Goal: Navigation & Orientation: Find specific page/section

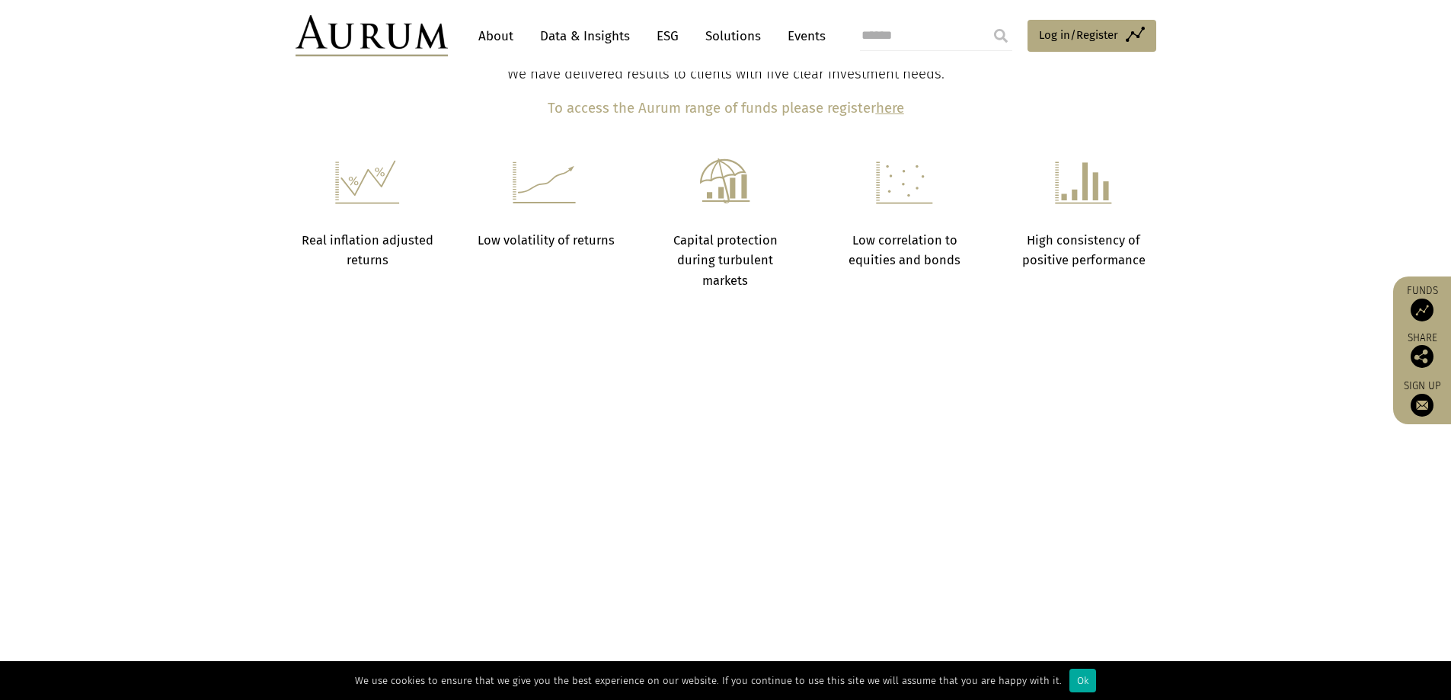
scroll to position [838, 0]
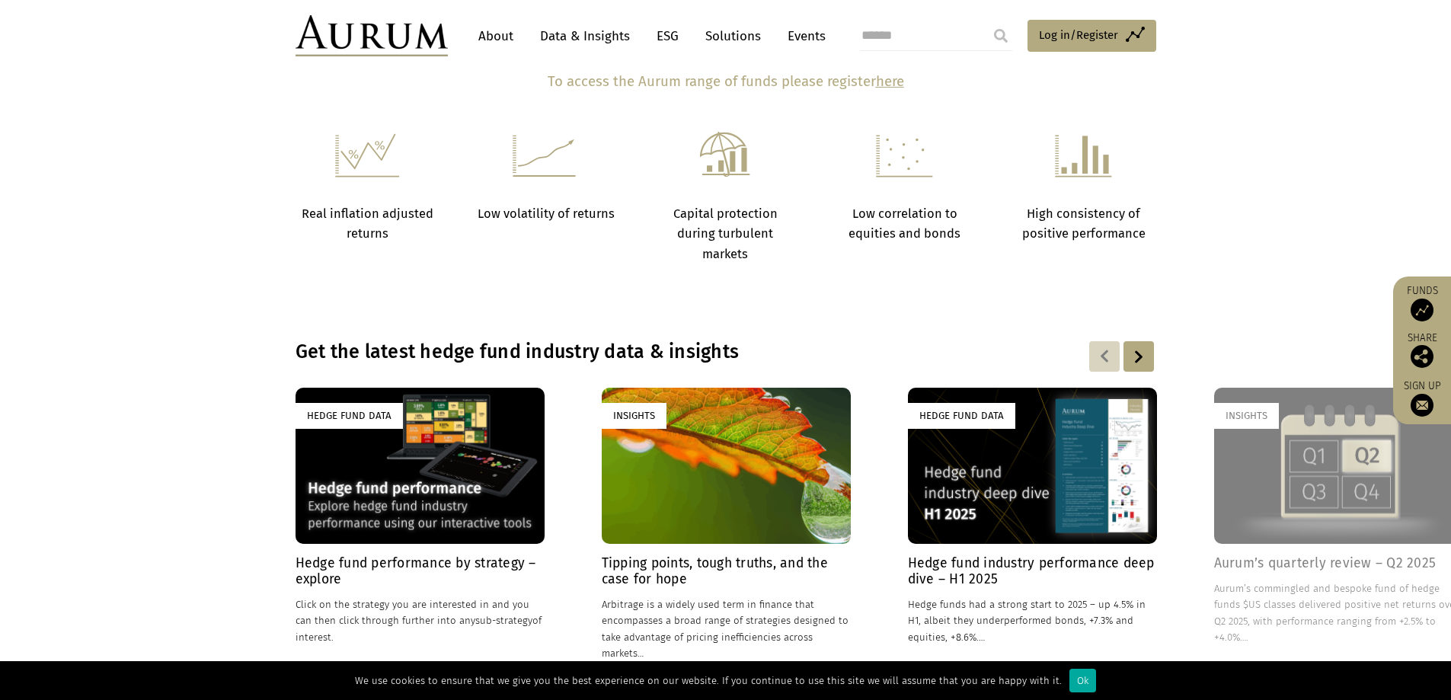
click at [510, 40] on link "About" at bounding box center [496, 36] width 50 height 28
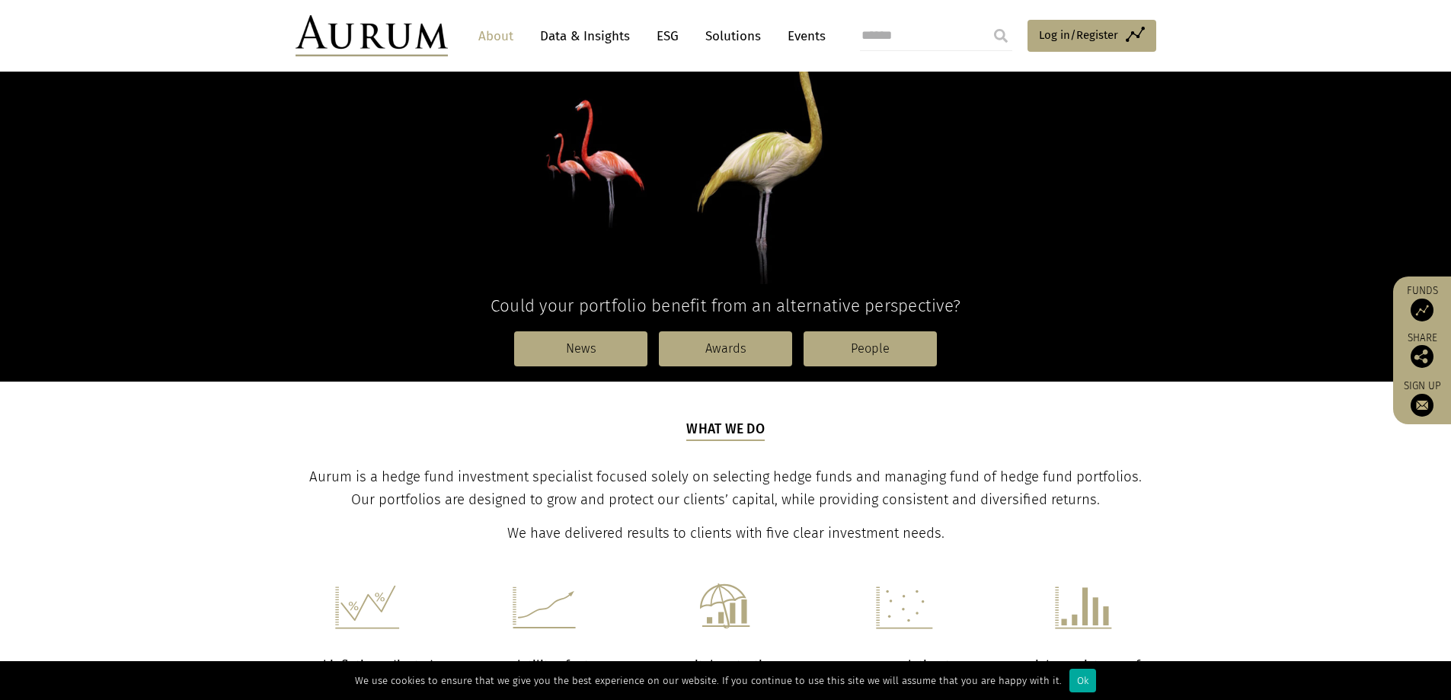
scroll to position [126, 0]
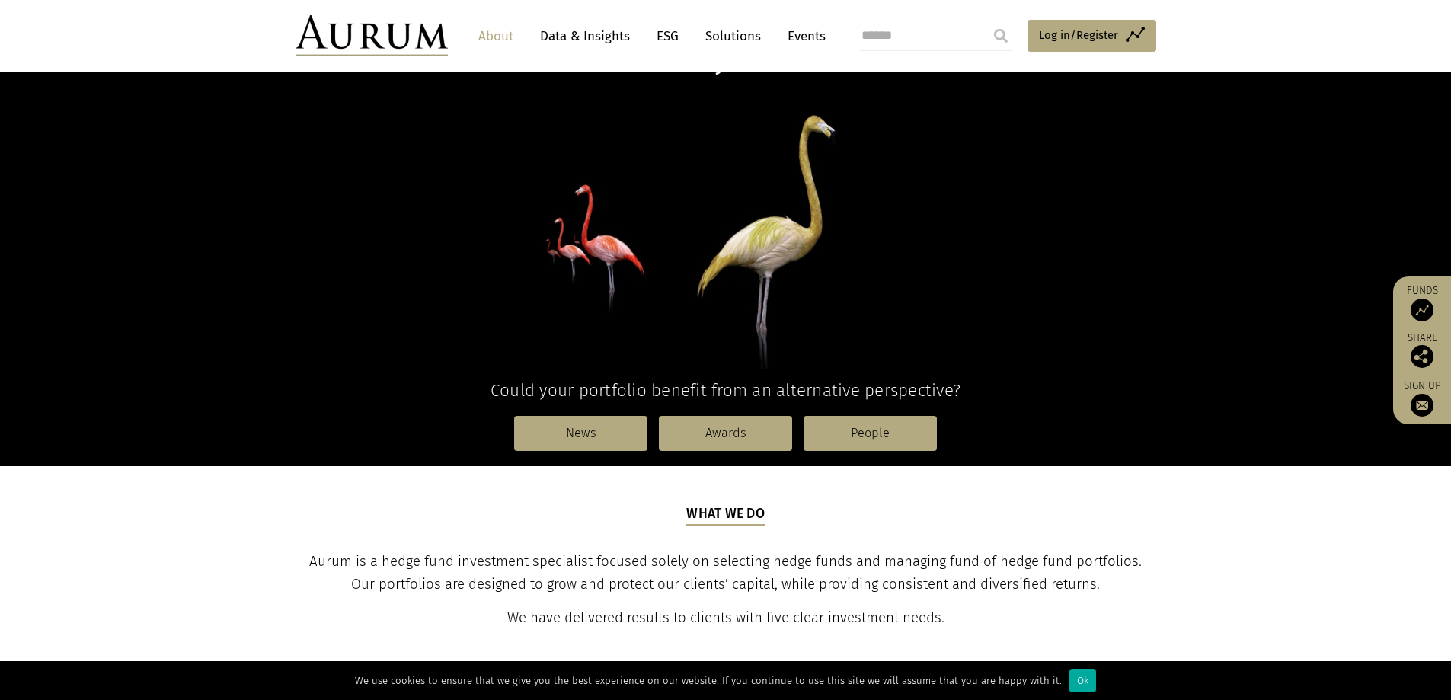
click at [606, 31] on link "Data & Insights" at bounding box center [584, 36] width 105 height 28
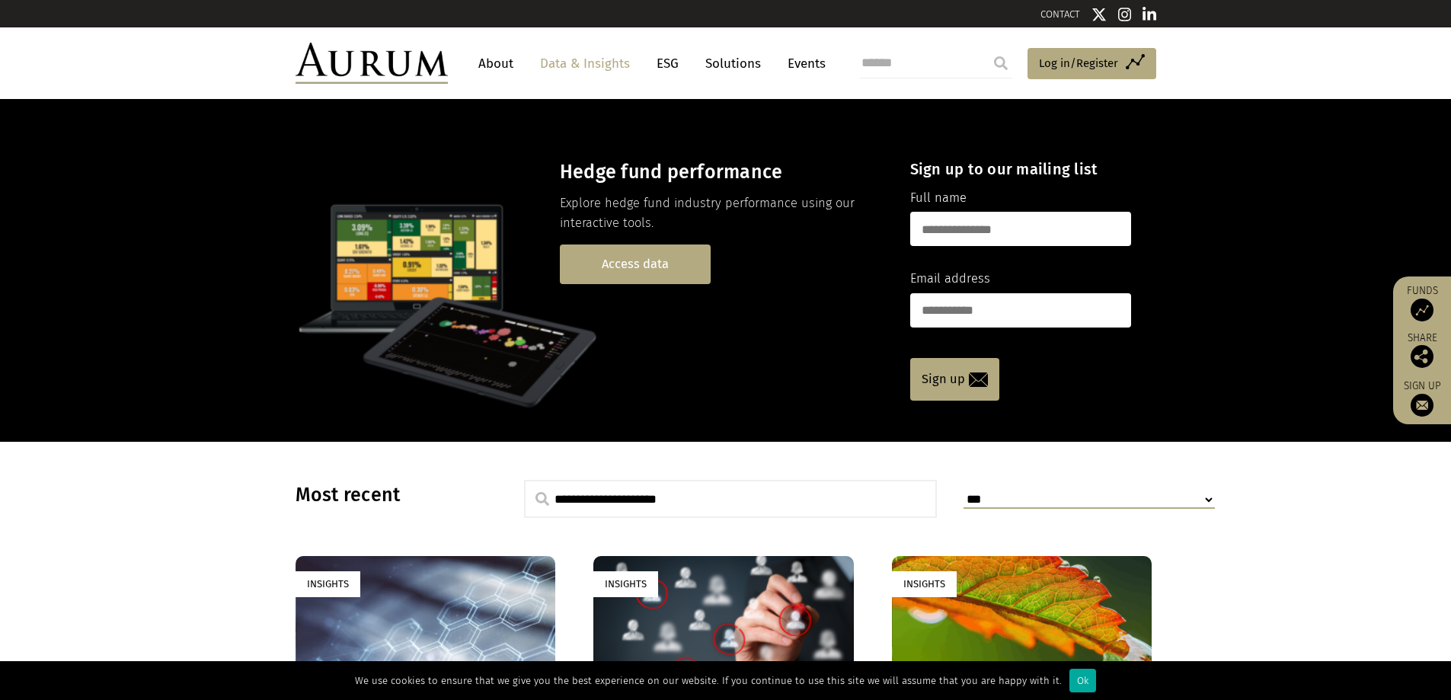
click at [655, 257] on link "Access data" at bounding box center [635, 264] width 151 height 39
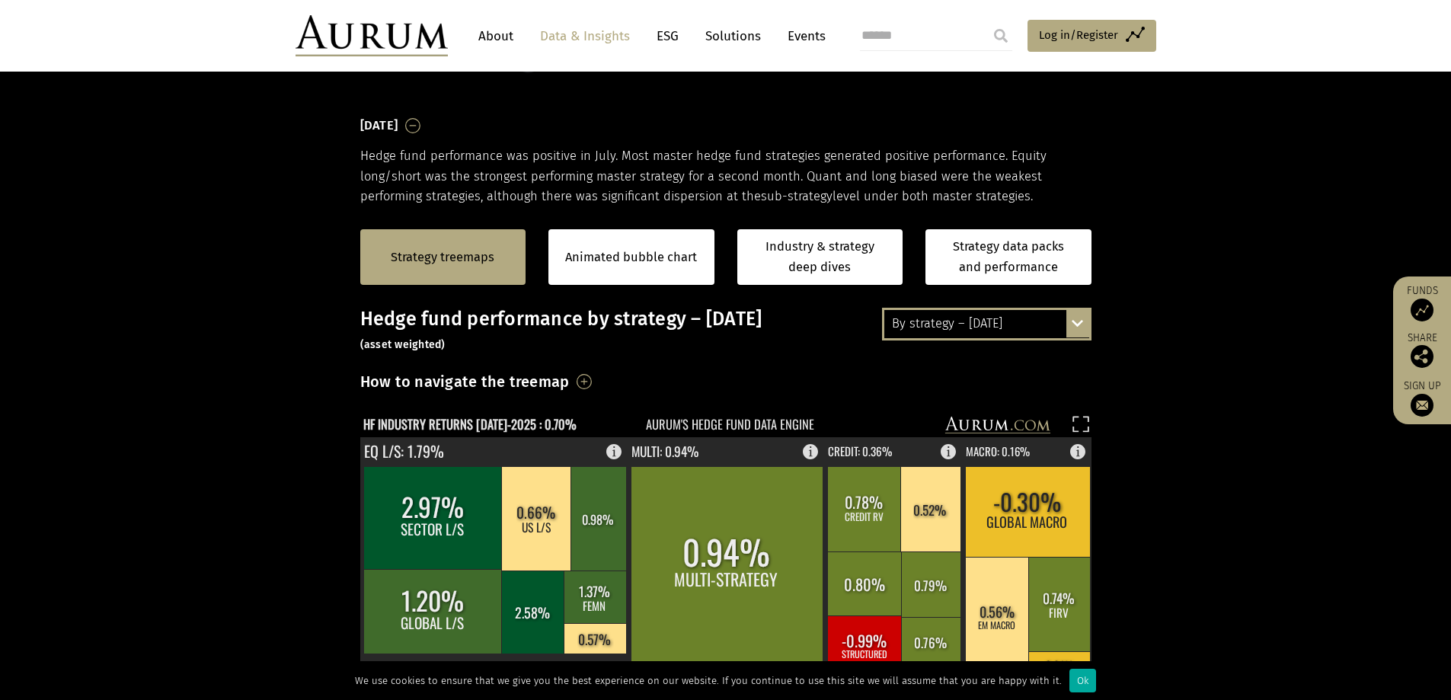
scroll to position [152, 0]
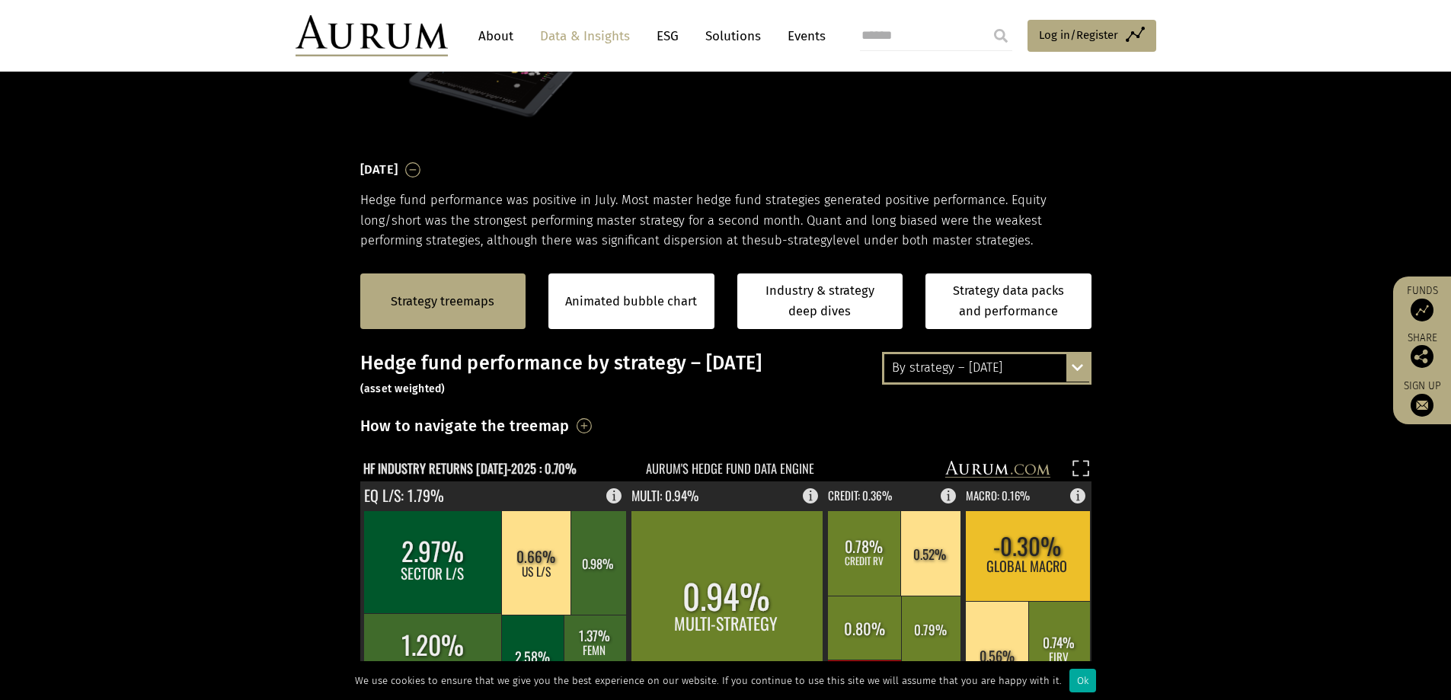
click at [1072, 364] on div "By strategy – July 2025 By strategy – July 2025 By strategy – year to date 2016…" at bounding box center [986, 368] width 209 height 32
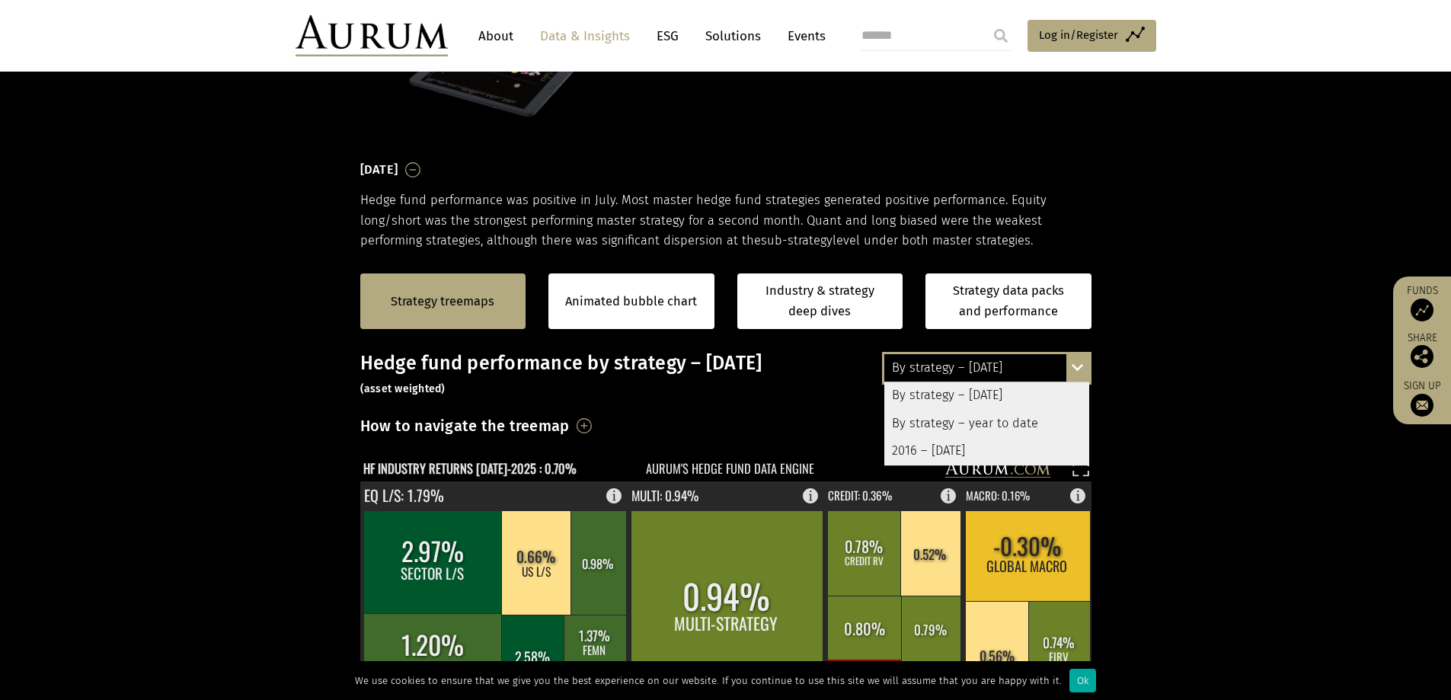
click at [958, 452] on div "2016 – July 2025" at bounding box center [986, 450] width 205 height 27
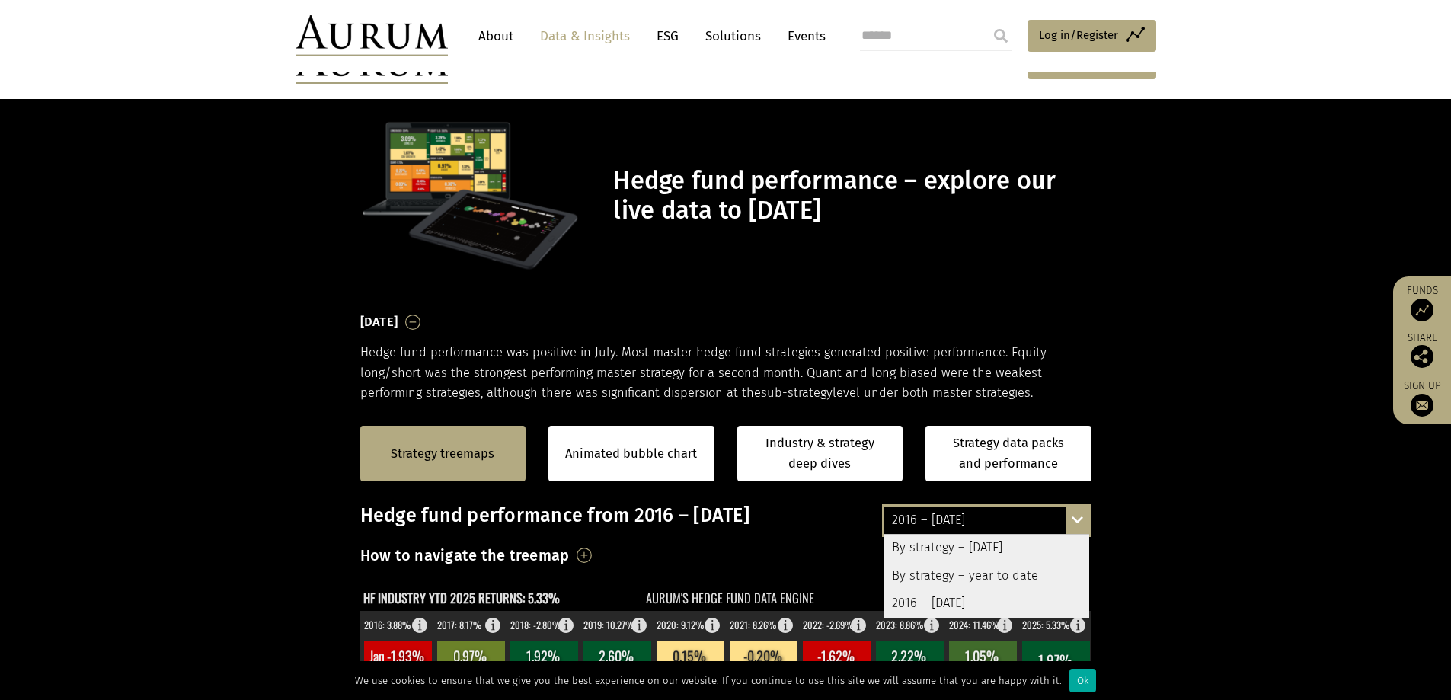
scroll to position [152, 0]
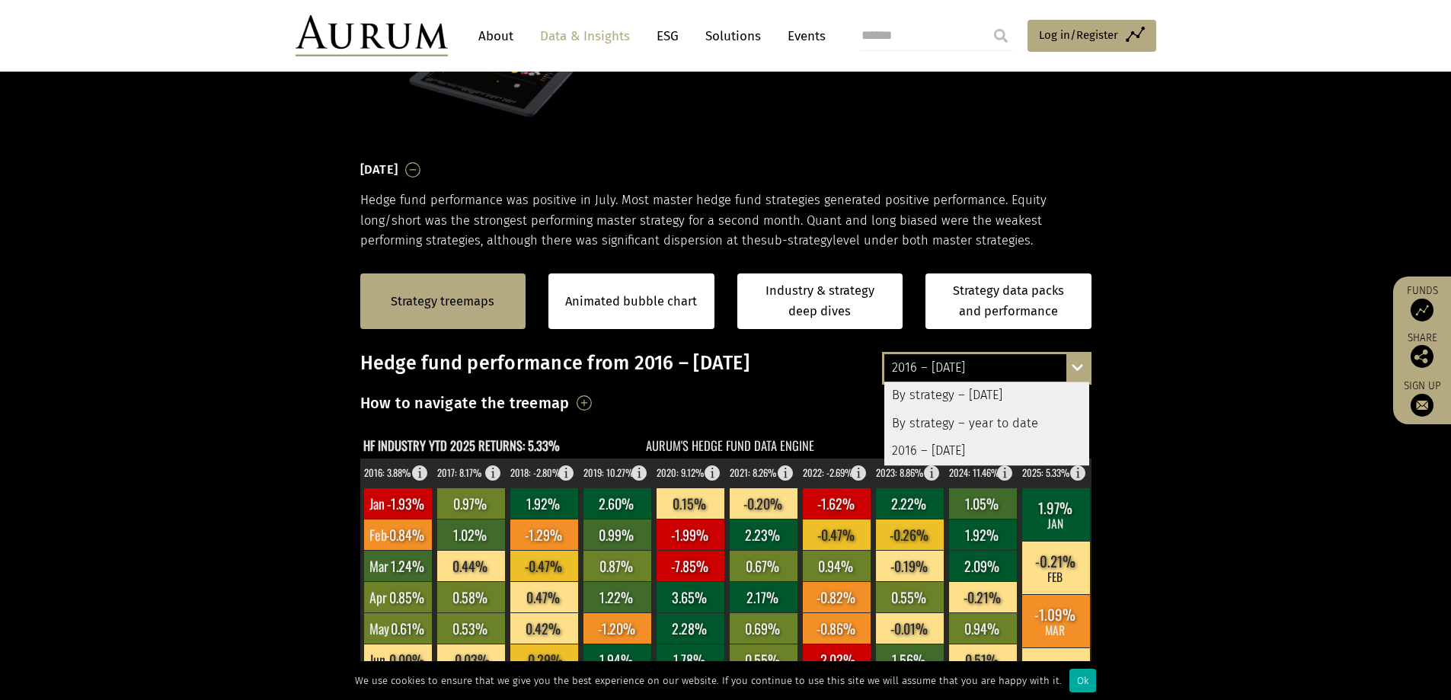
click at [974, 402] on div "By strategy – July 2025" at bounding box center [986, 395] width 205 height 27
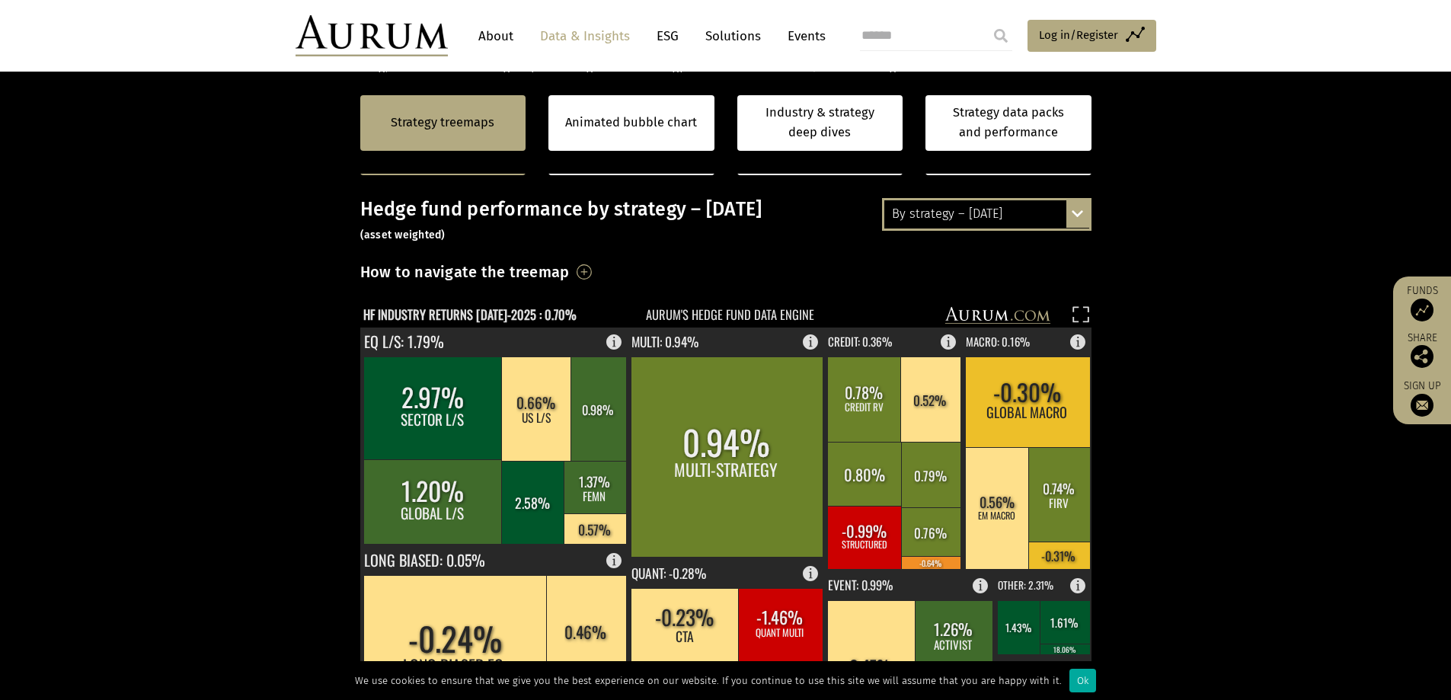
scroll to position [305, 0]
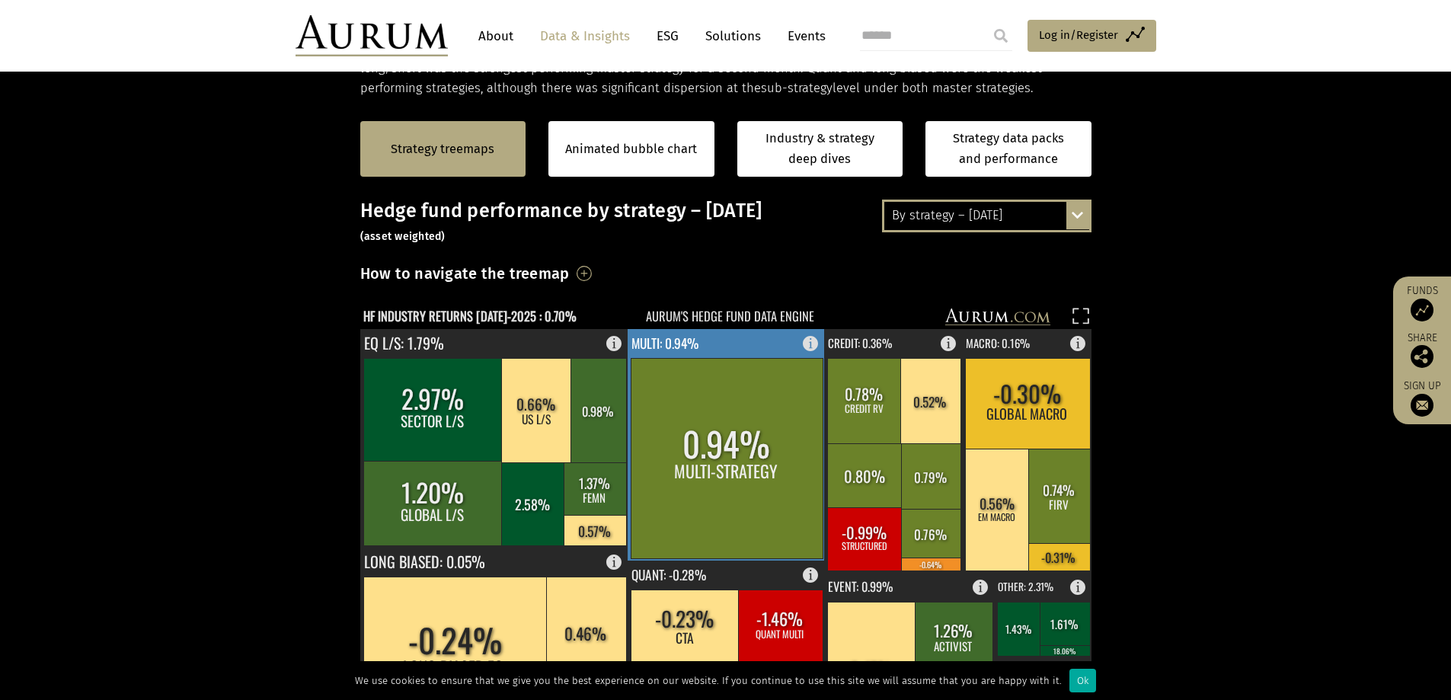
click at [678, 459] on rect at bounding box center [727, 458] width 192 height 200
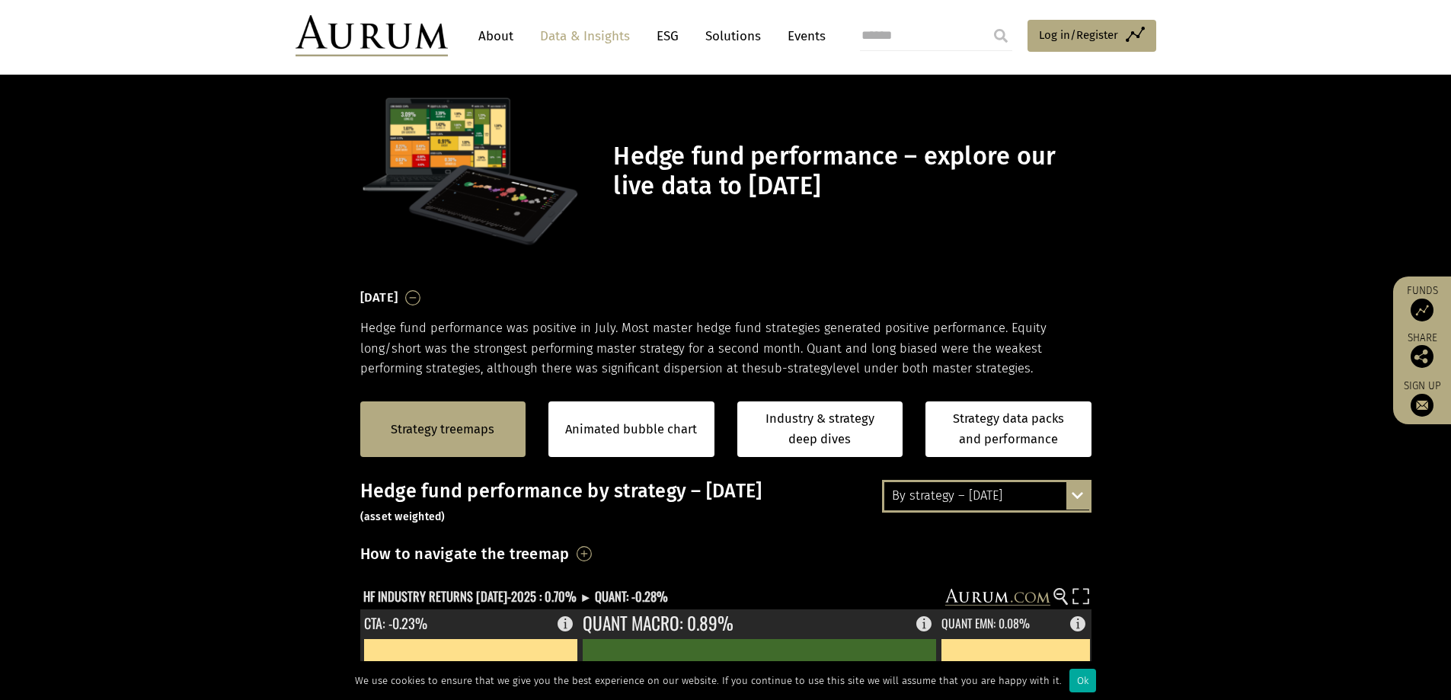
scroll to position [0, 0]
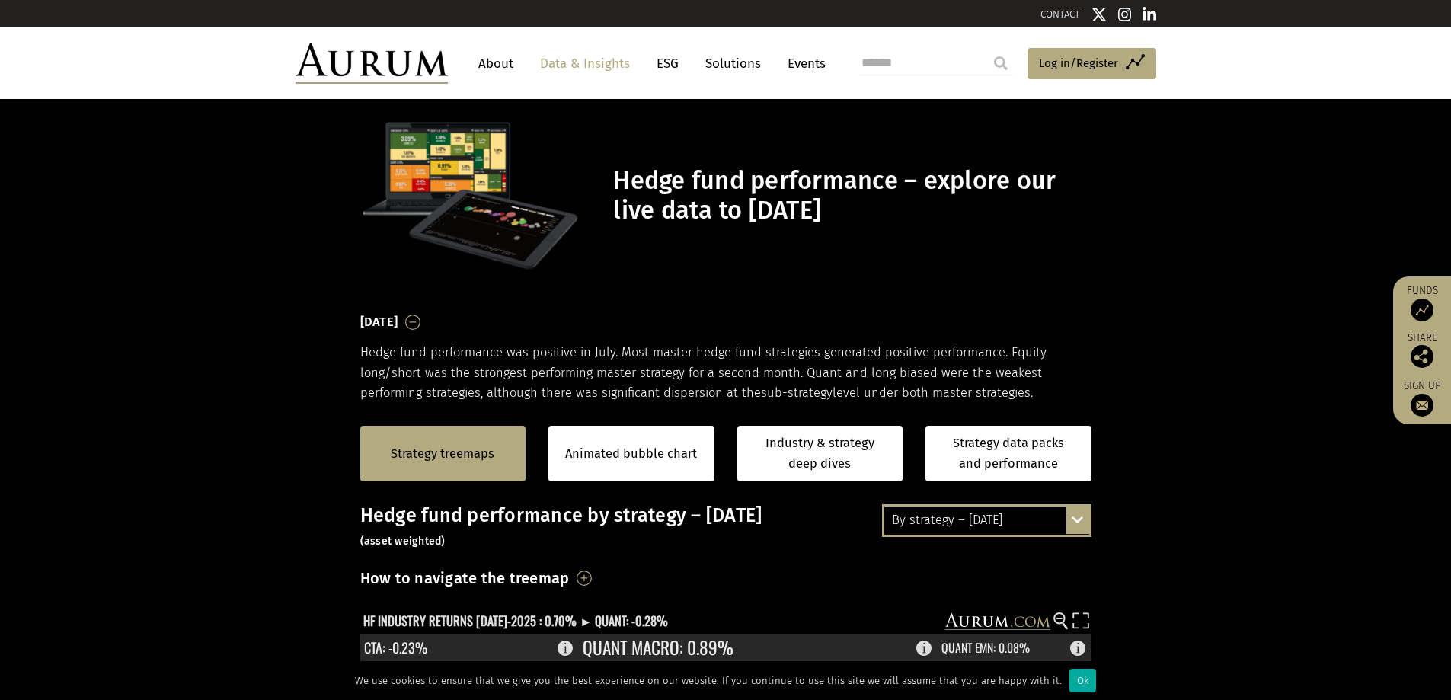
click at [666, 63] on link "ESG" at bounding box center [667, 64] width 37 height 28
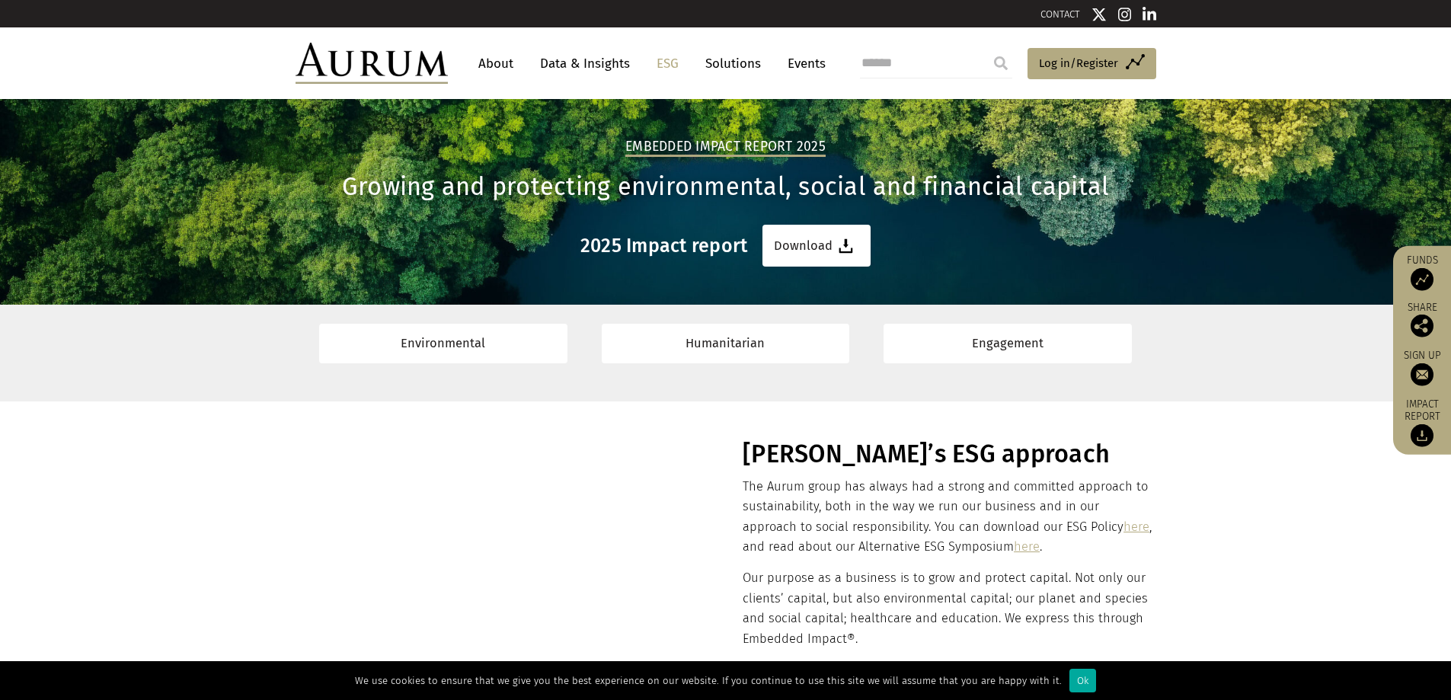
click at [742, 64] on link "Solutions" at bounding box center [733, 64] width 71 height 28
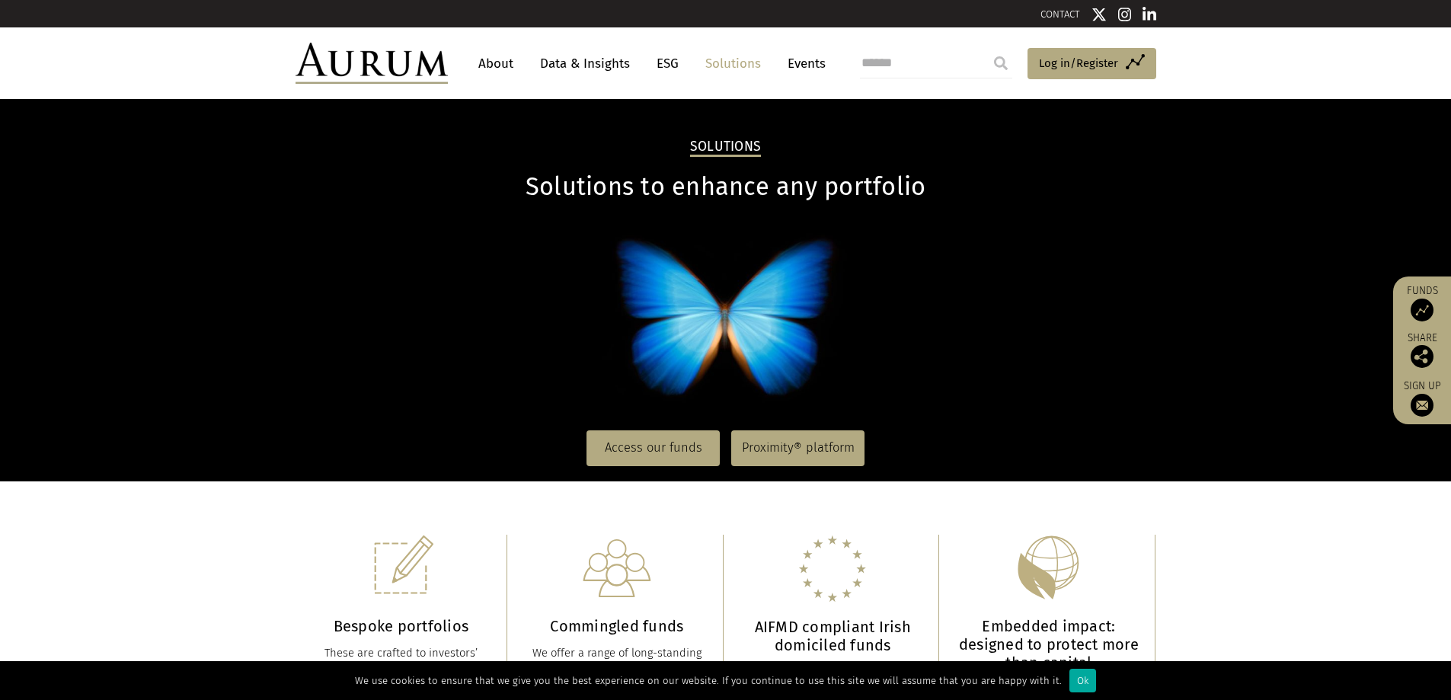
click at [795, 60] on link "Events" at bounding box center [803, 64] width 46 height 28
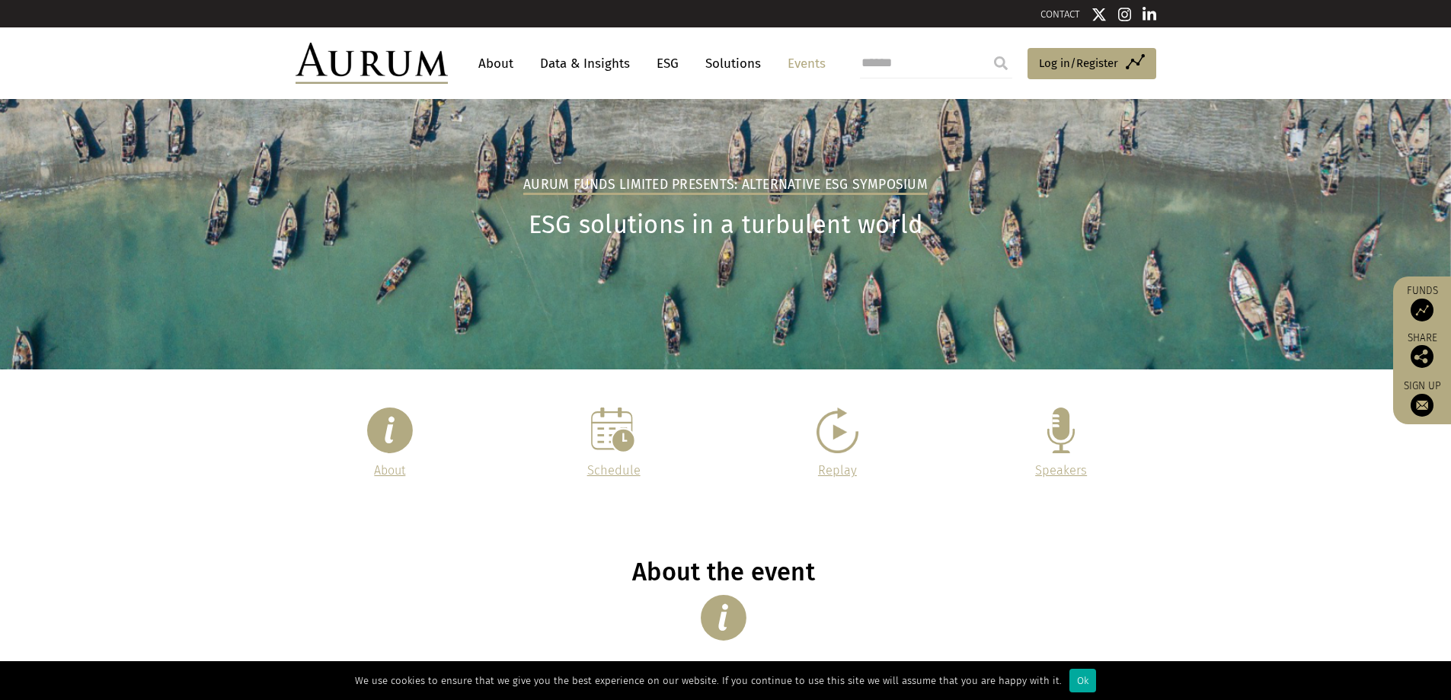
click at [389, 52] on img at bounding box center [372, 63] width 152 height 41
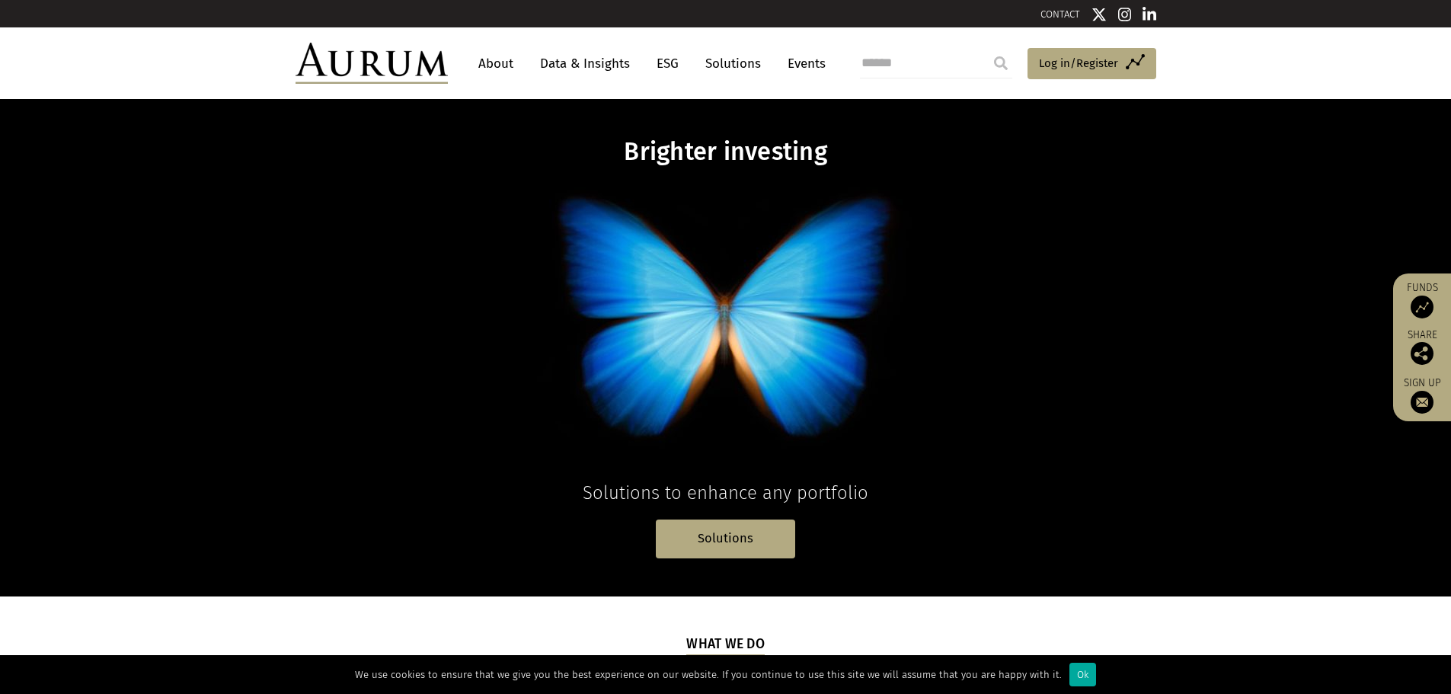
click at [584, 65] on link "Data & Insights" at bounding box center [584, 64] width 105 height 28
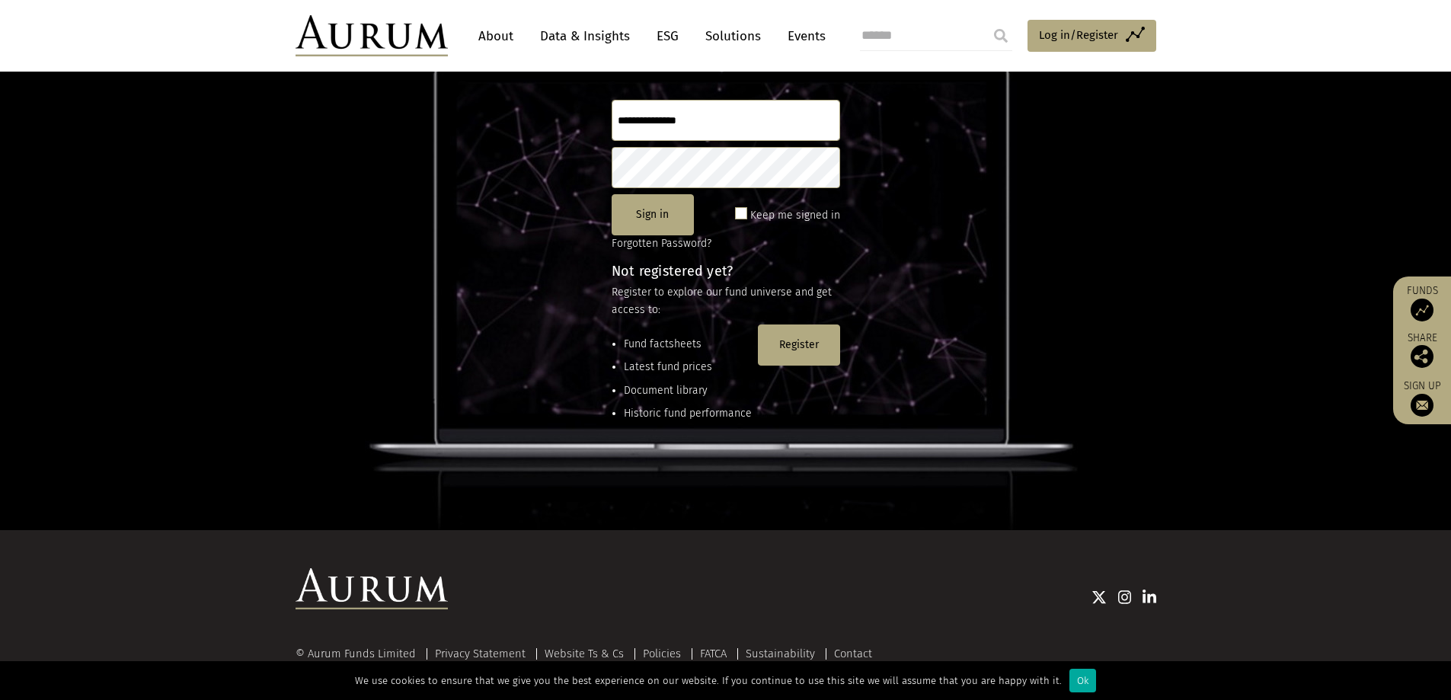
scroll to position [126, 0]
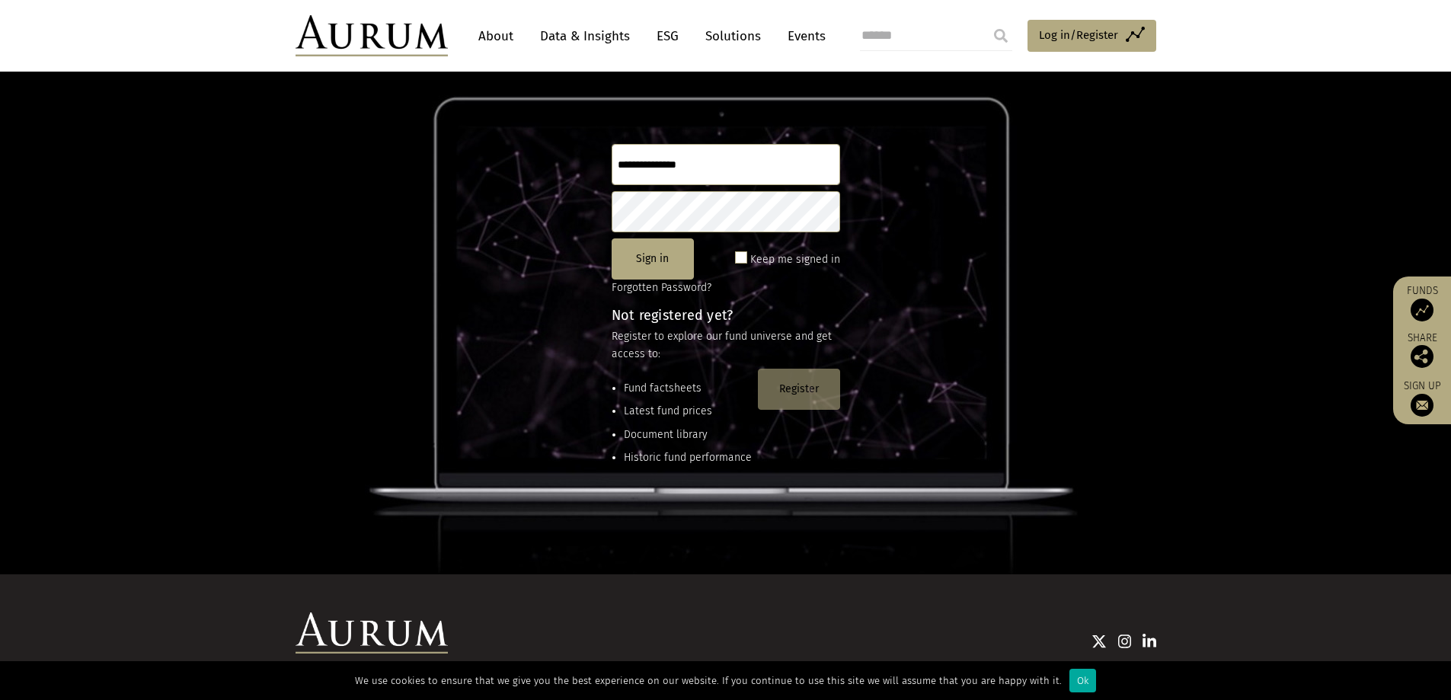
click at [805, 394] on button "Register" at bounding box center [799, 389] width 82 height 41
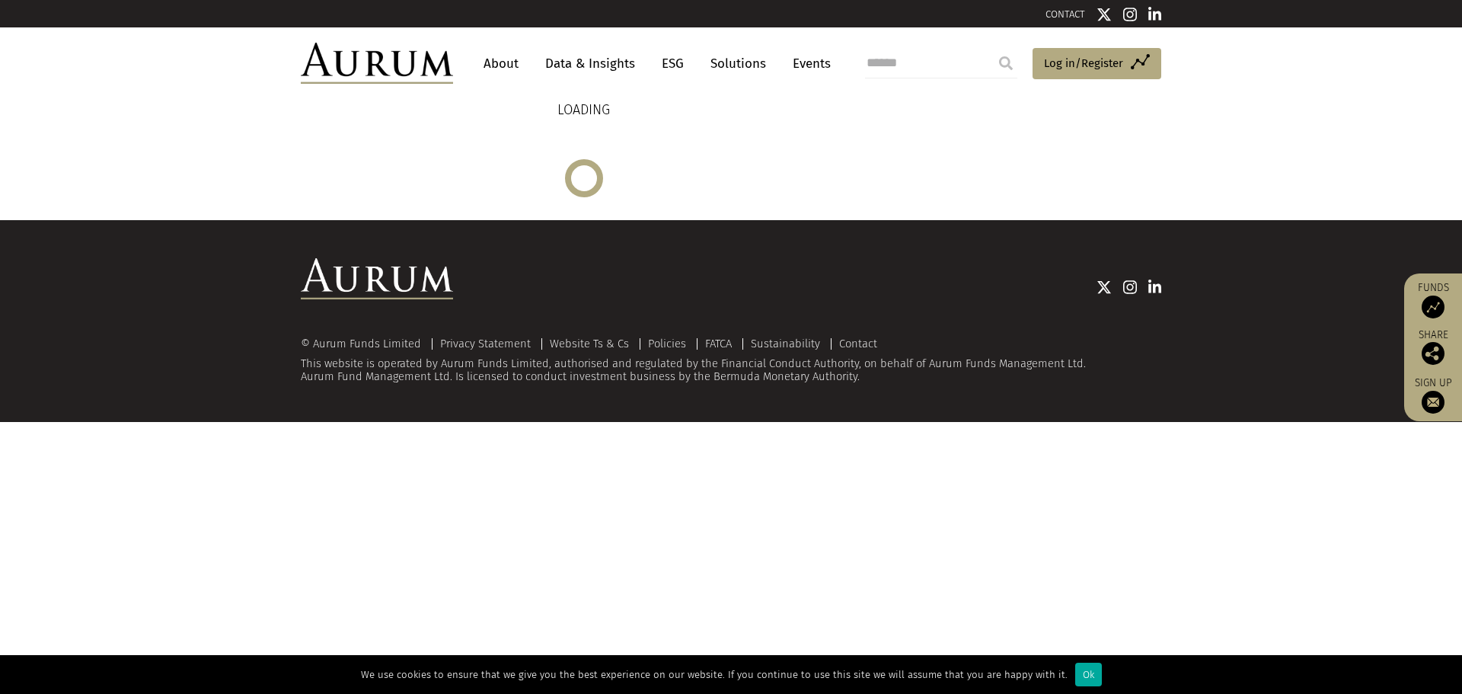
click at [728, 61] on link "Solutions" at bounding box center [738, 64] width 71 height 28
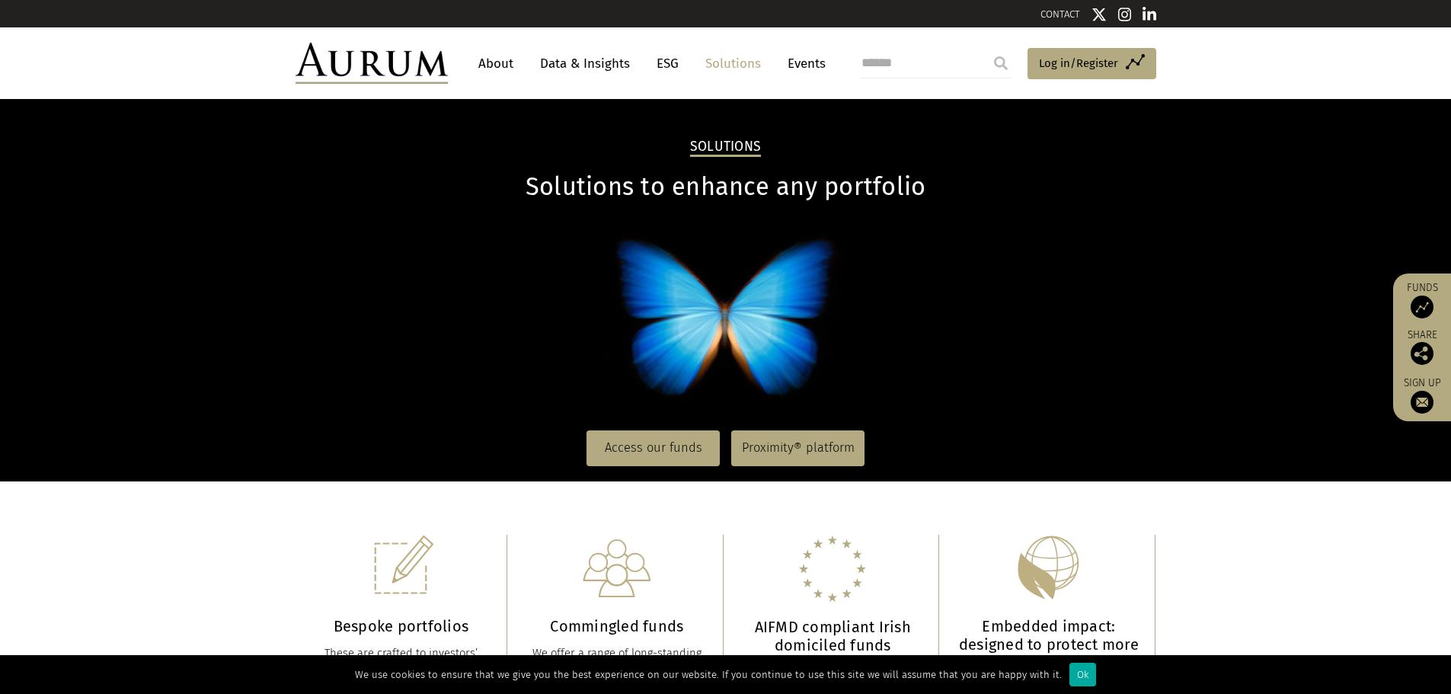
drag, startPoint x: 645, startPoint y: 238, endPoint x: 656, endPoint y: 231, distance: 12.7
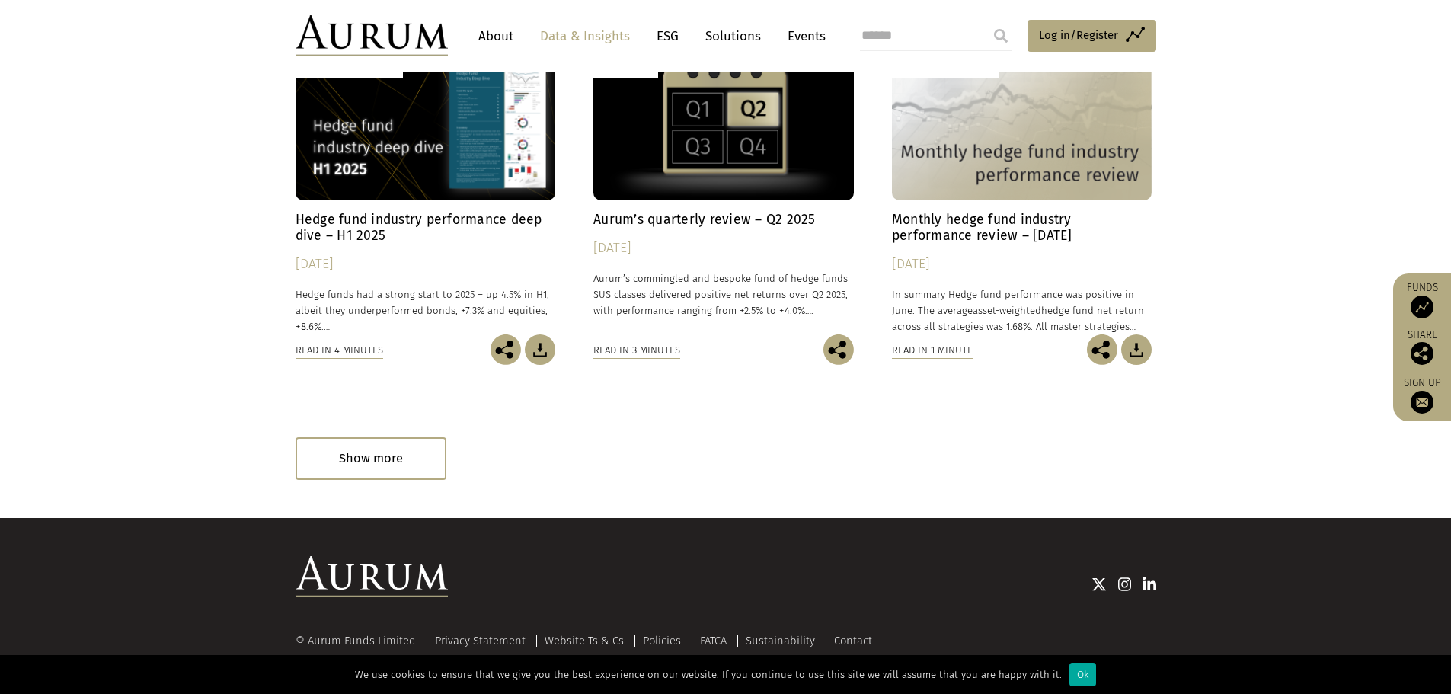
scroll to position [906, 0]
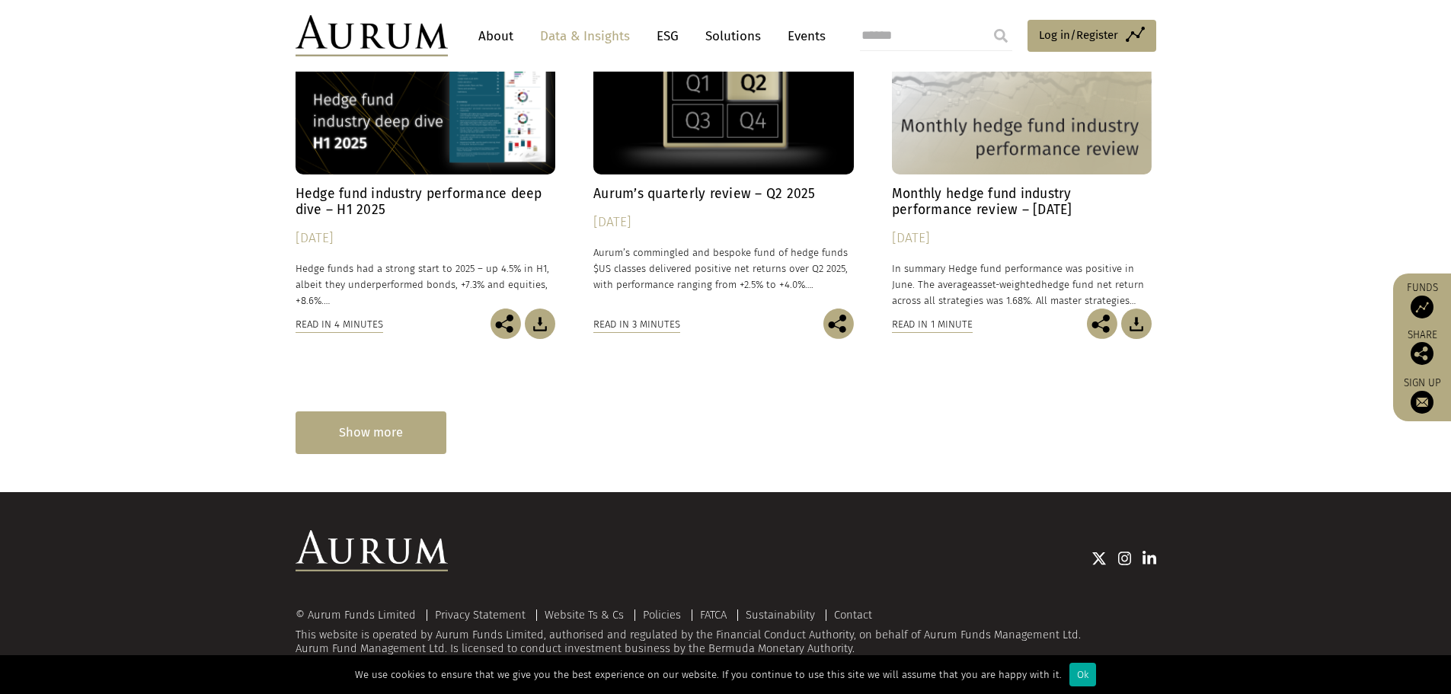
click at [402, 443] on div "Show more" at bounding box center [371, 432] width 151 height 42
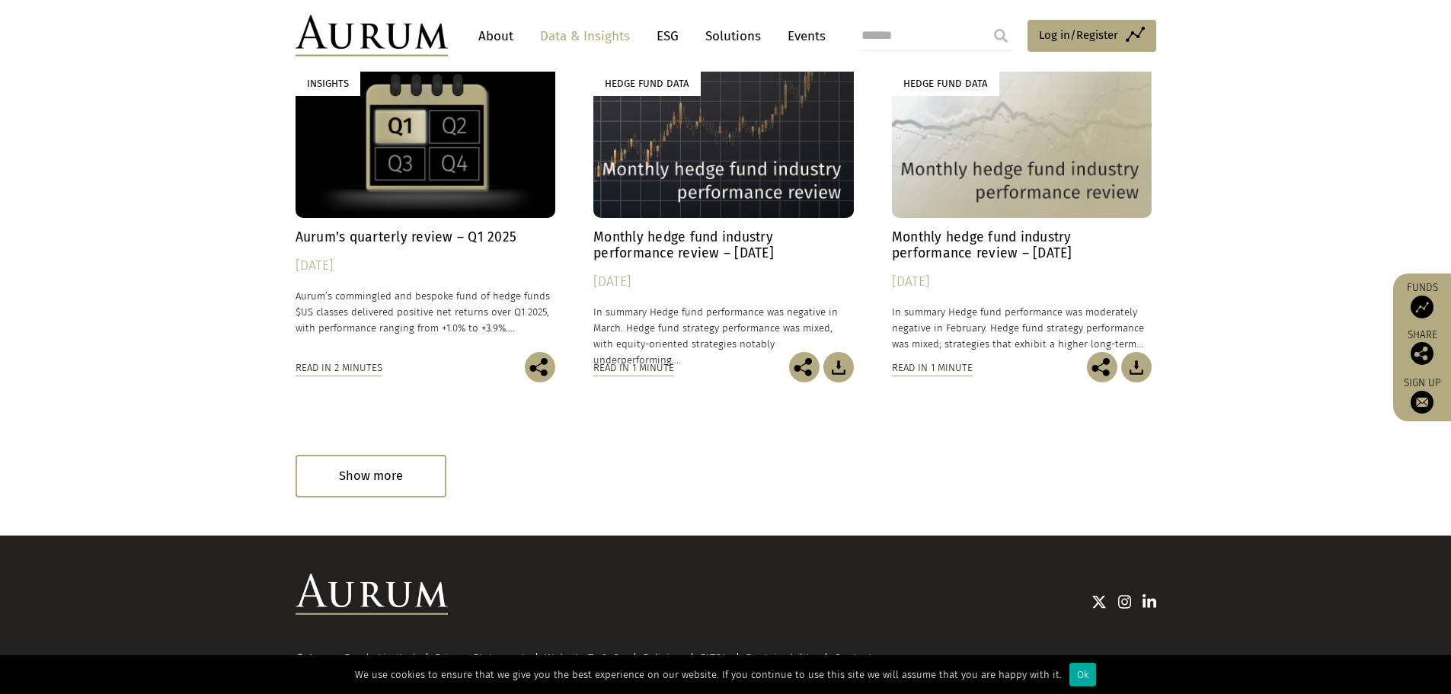
scroll to position [1591, 0]
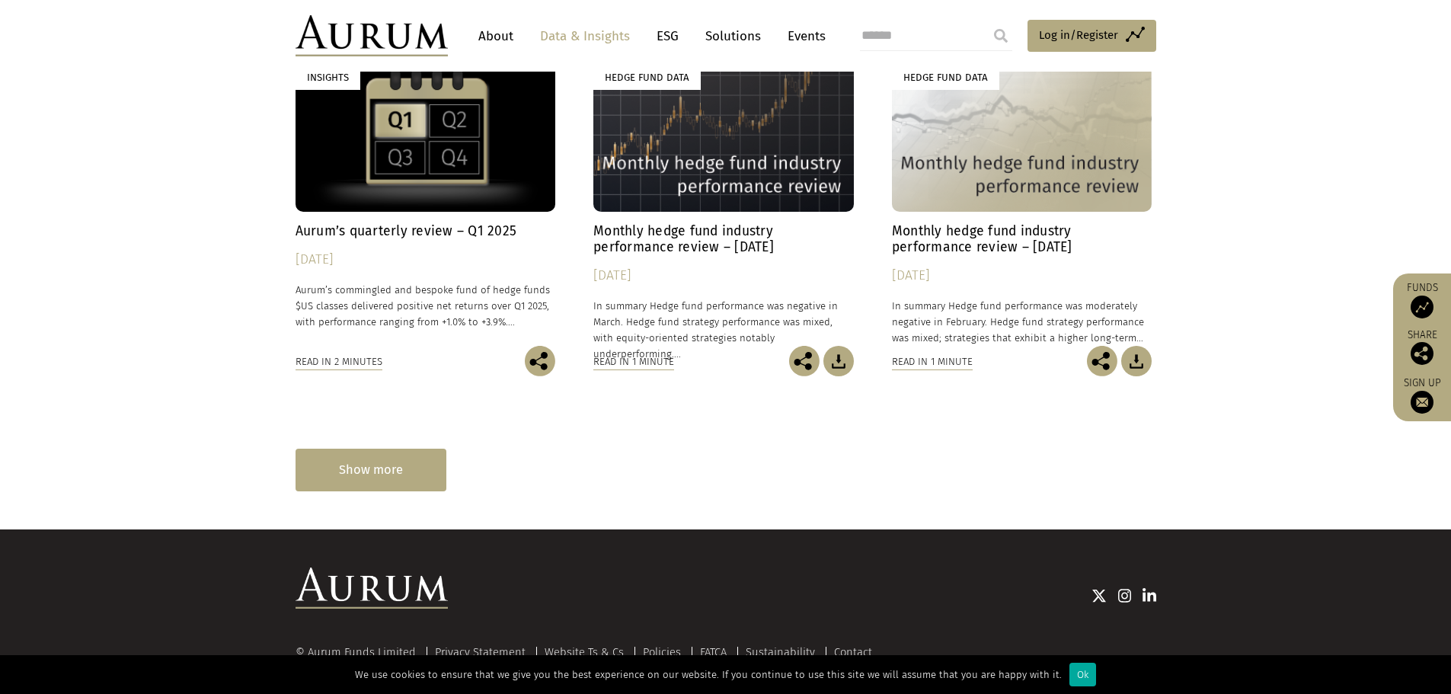
click at [373, 458] on div "Show more" at bounding box center [371, 470] width 151 height 42
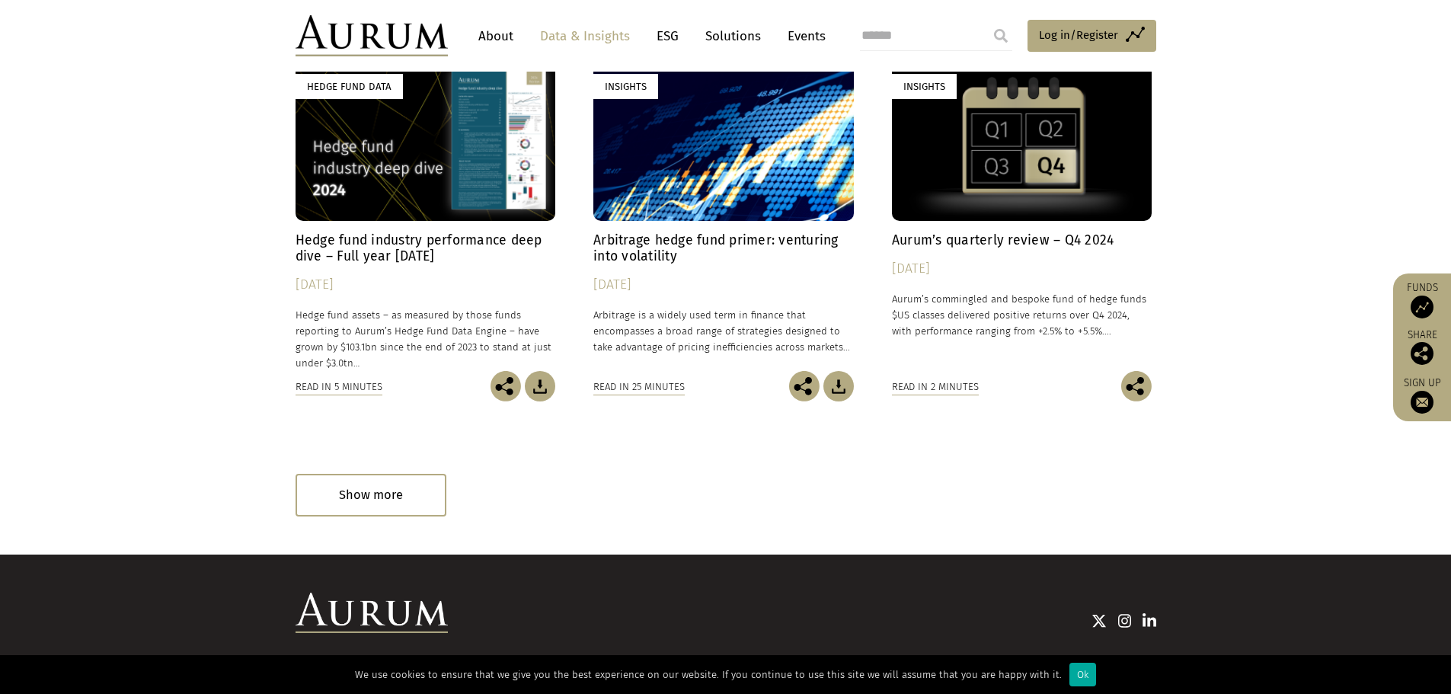
scroll to position [2448, 0]
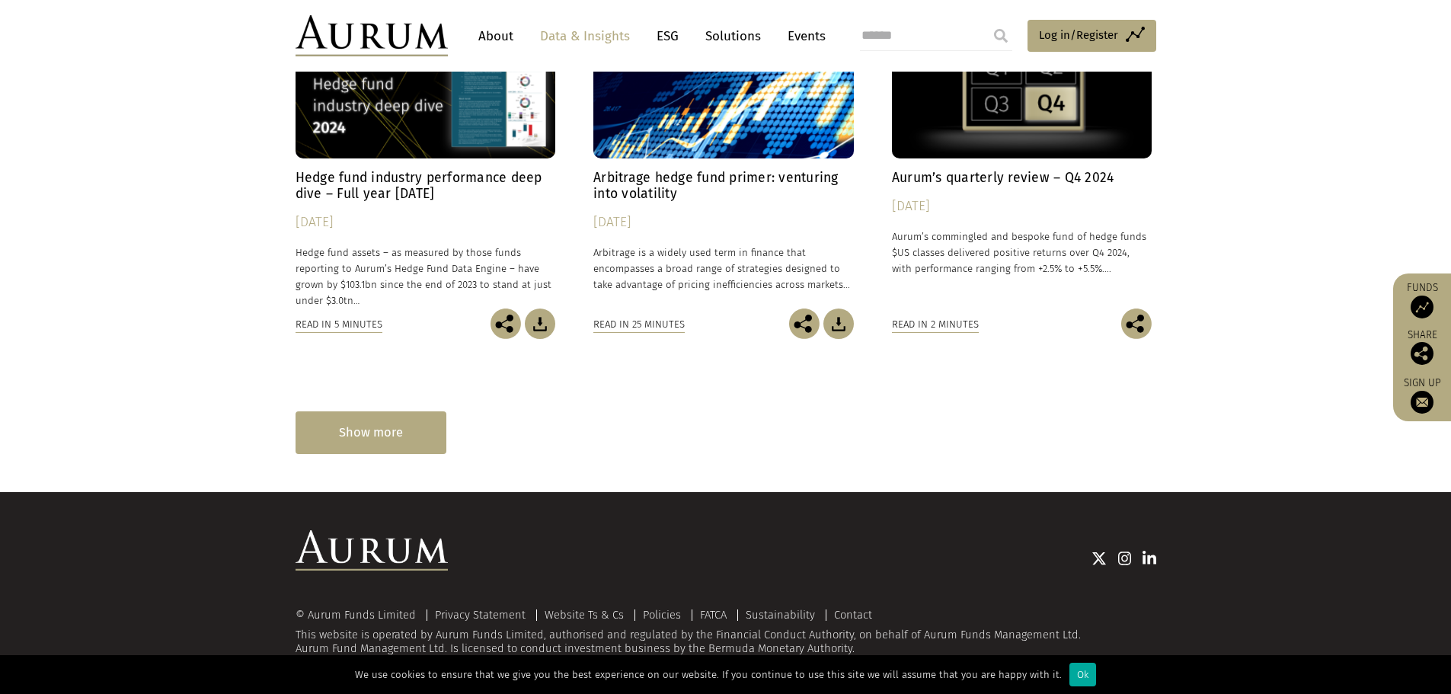
click at [403, 433] on div "Show more" at bounding box center [371, 432] width 151 height 42
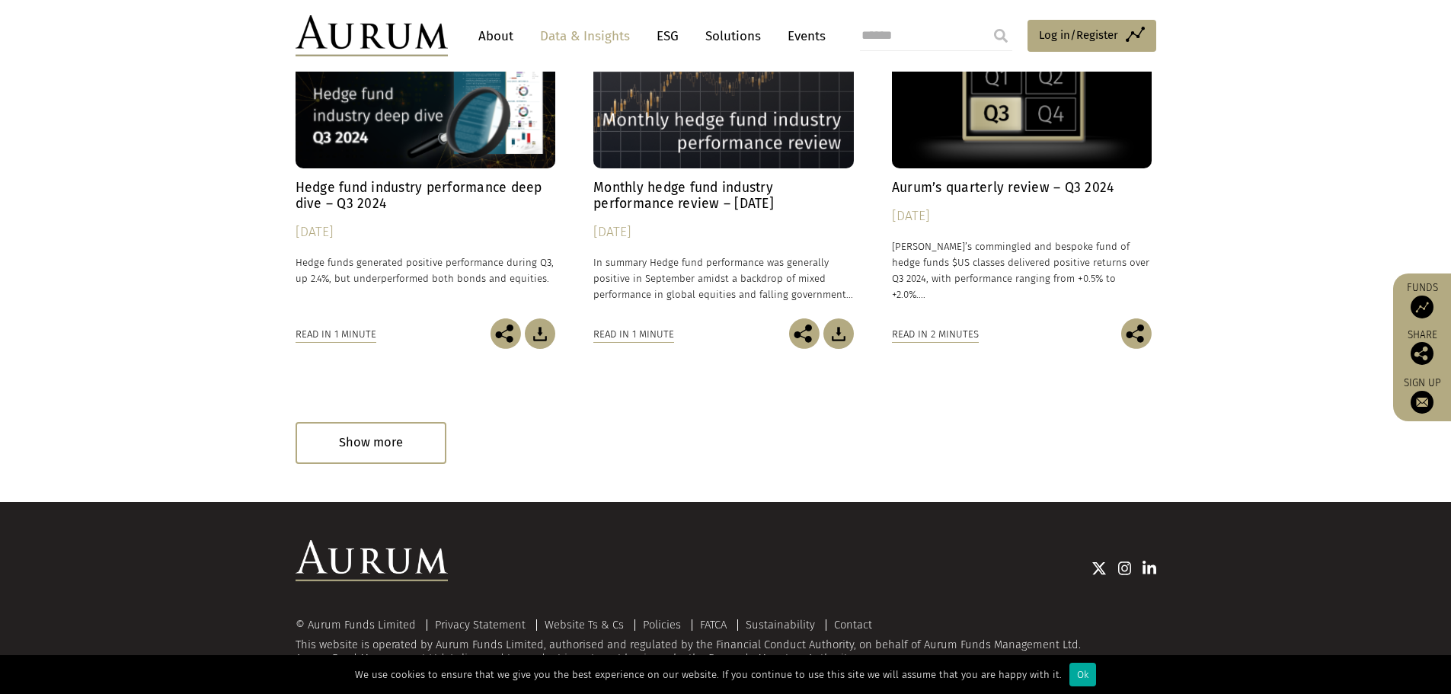
scroll to position [3203, 0]
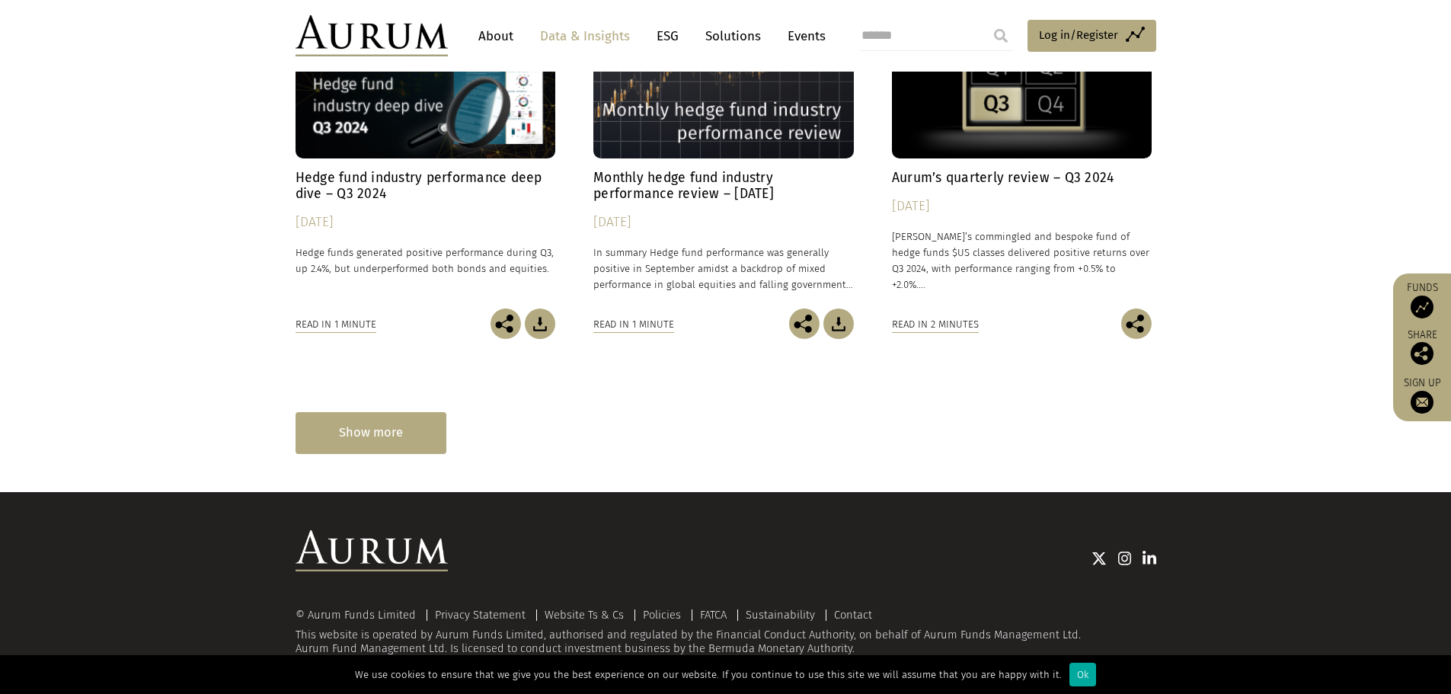
click at [395, 427] on div "Show more" at bounding box center [371, 433] width 151 height 42
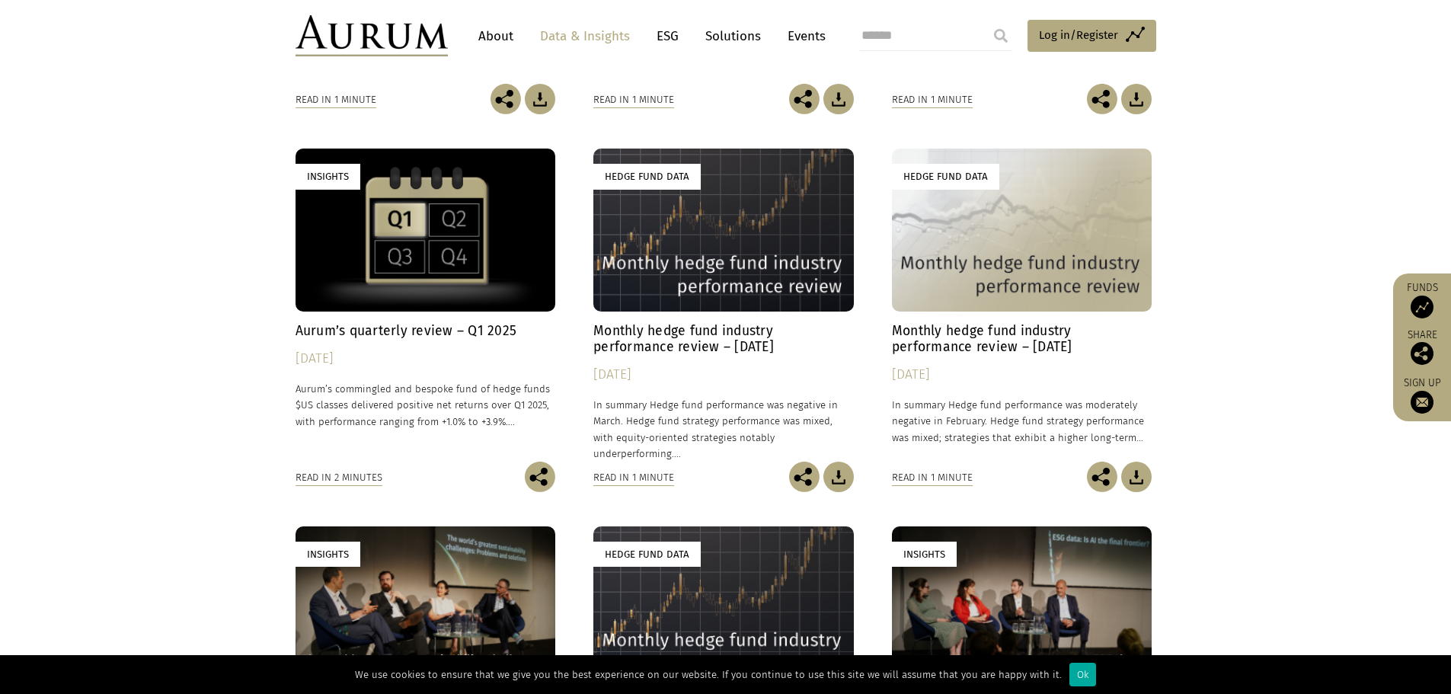
scroll to position [1299, 0]
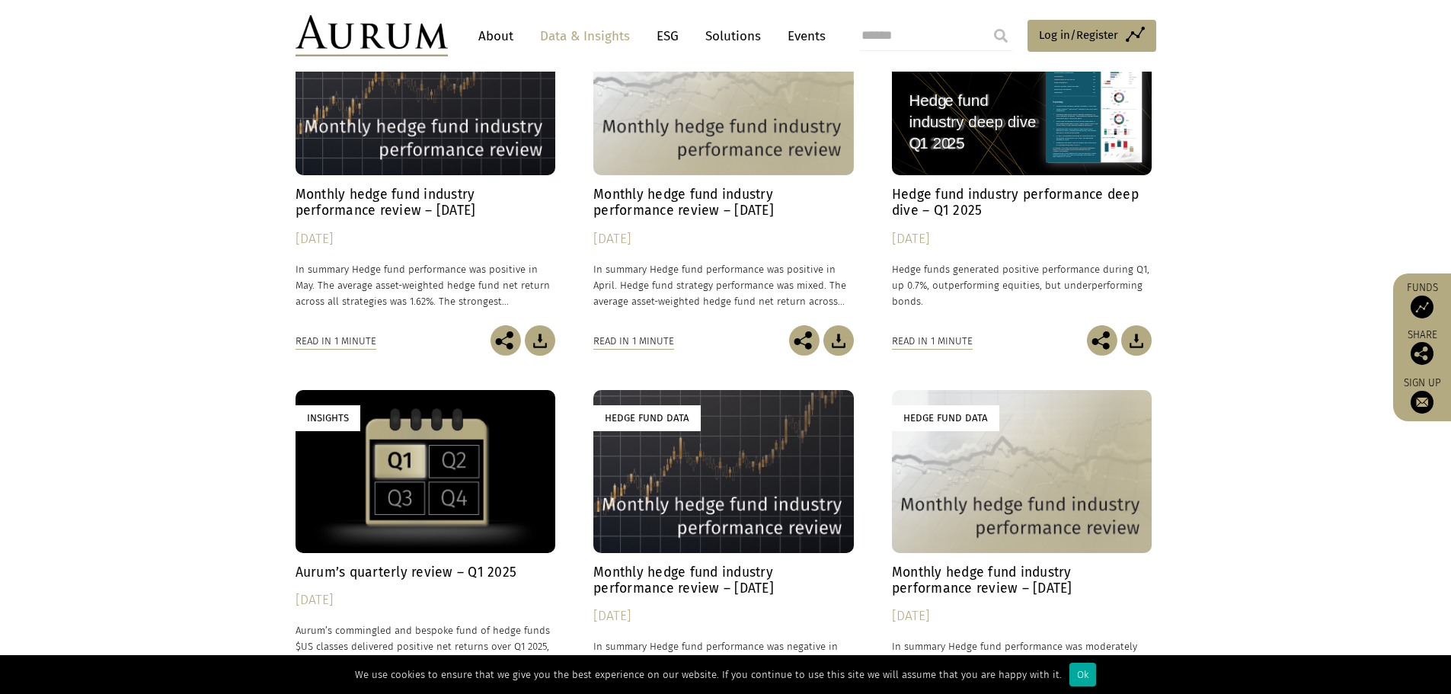
click at [793, 39] on link "Events" at bounding box center [803, 36] width 46 height 28
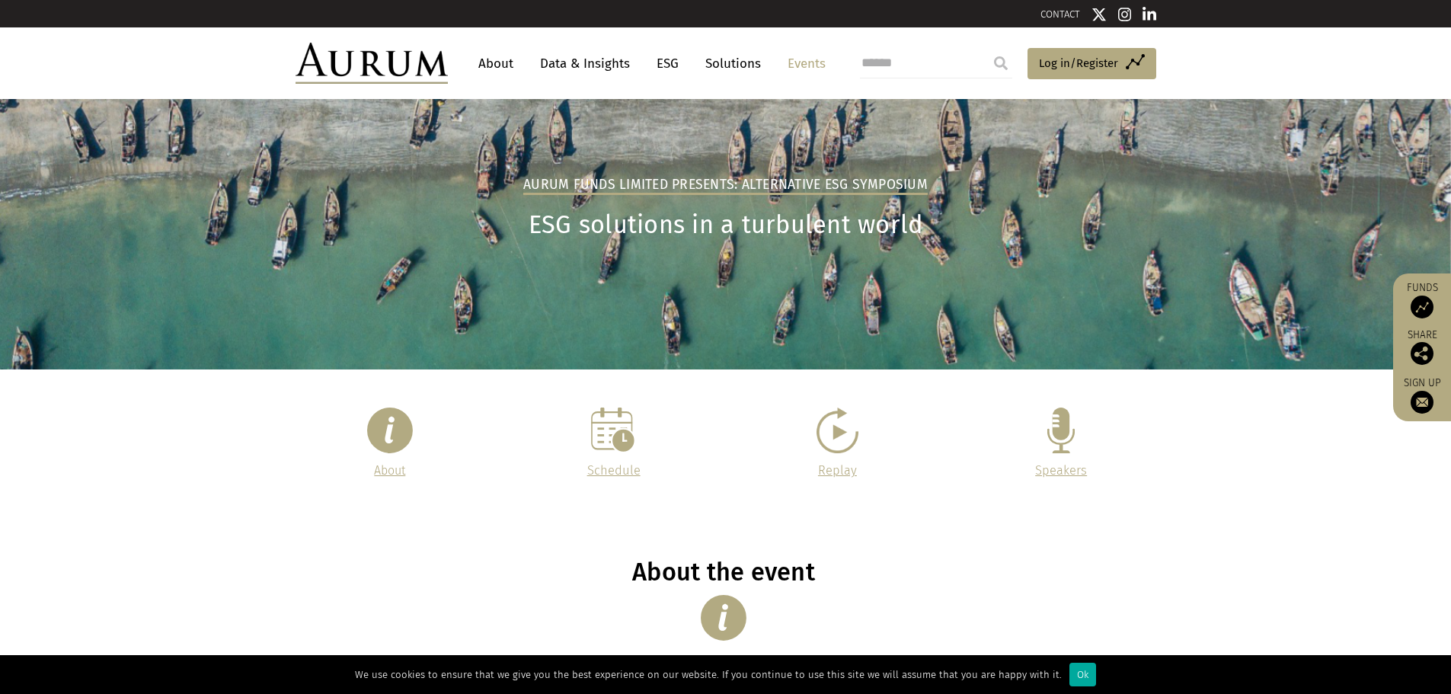
click at [842, 477] on link "Replay" at bounding box center [837, 470] width 39 height 14
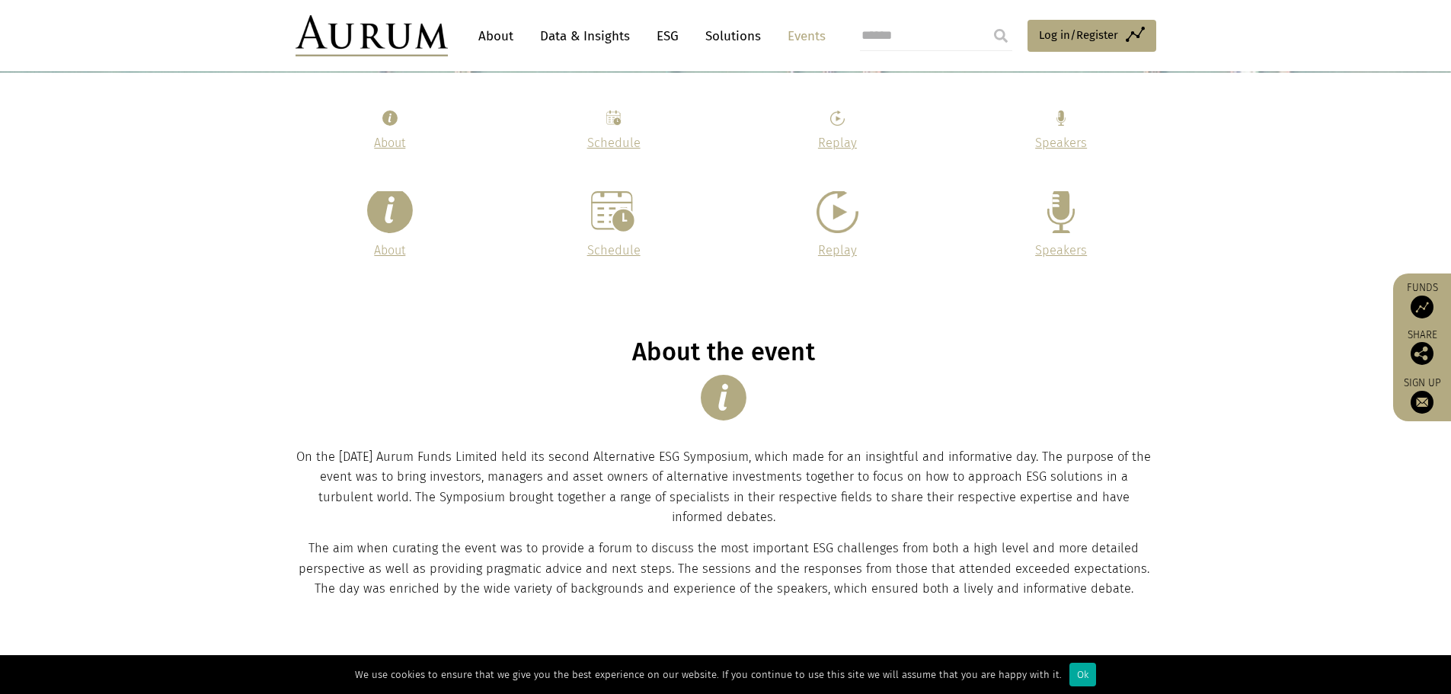
scroll to position [133, 0]
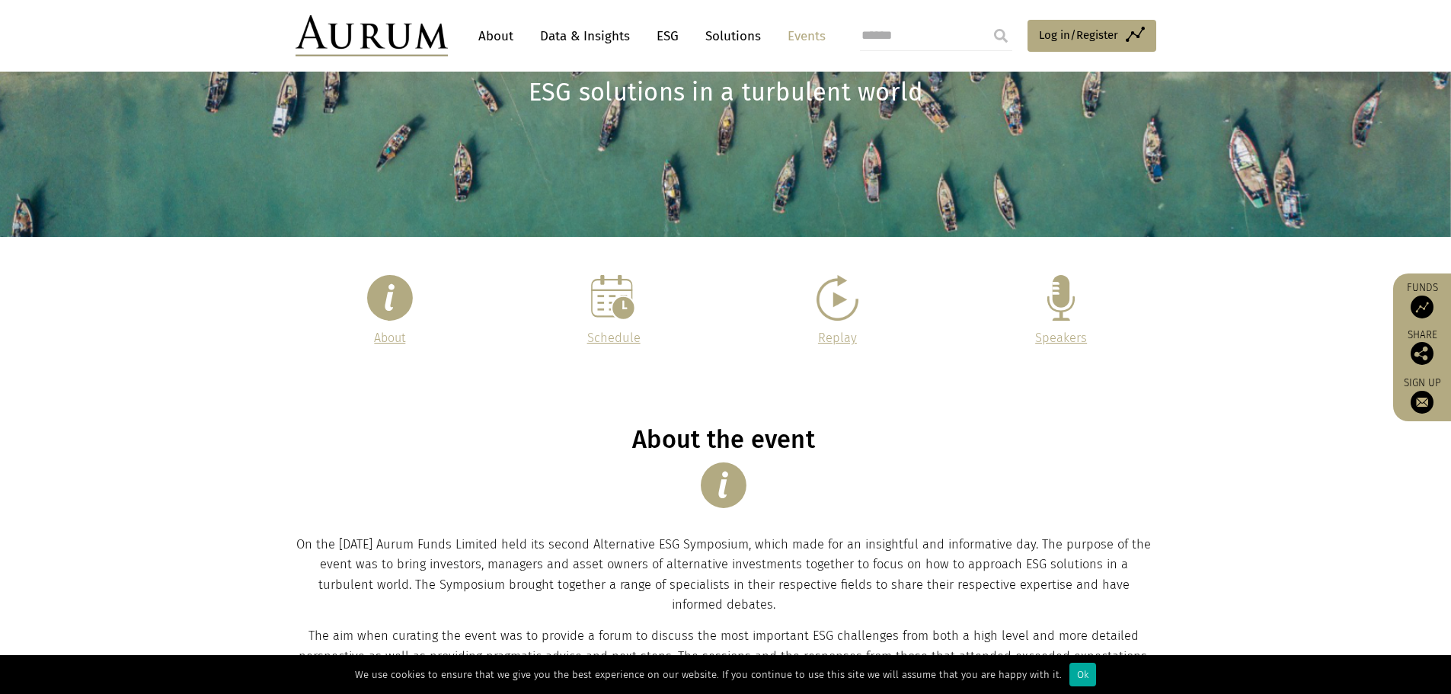
click at [391, 336] on span "About" at bounding box center [389, 338] width 31 height 14
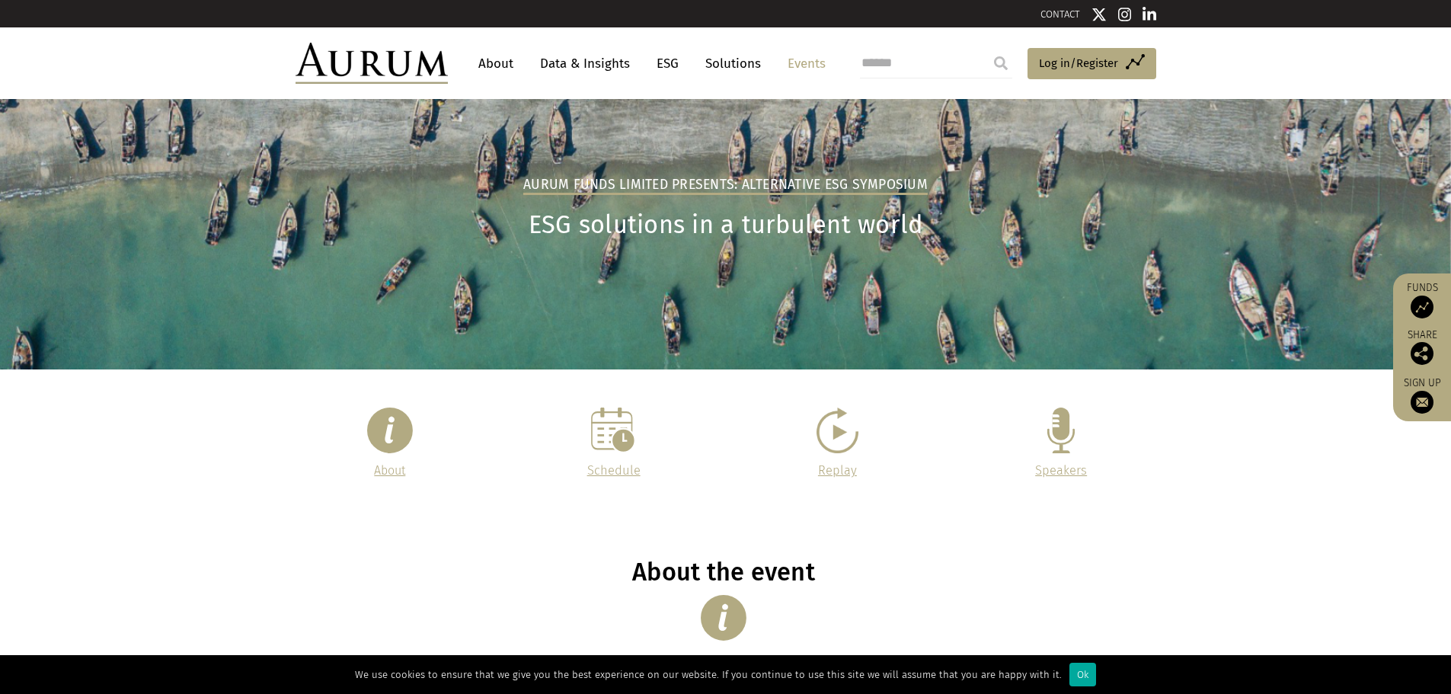
click at [719, 63] on link "Solutions" at bounding box center [733, 64] width 71 height 28
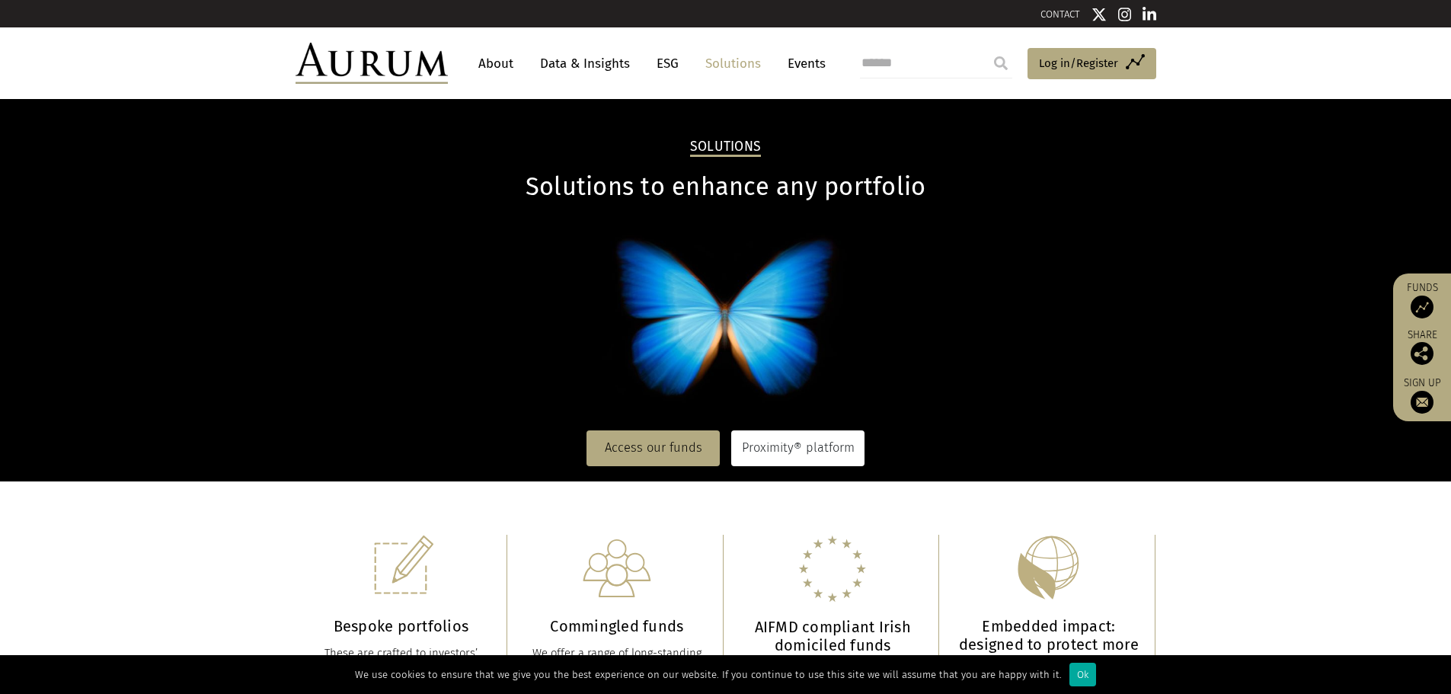
click at [830, 456] on link "Proximity® platform" at bounding box center [797, 447] width 133 height 35
